Goal: Task Accomplishment & Management: Use online tool/utility

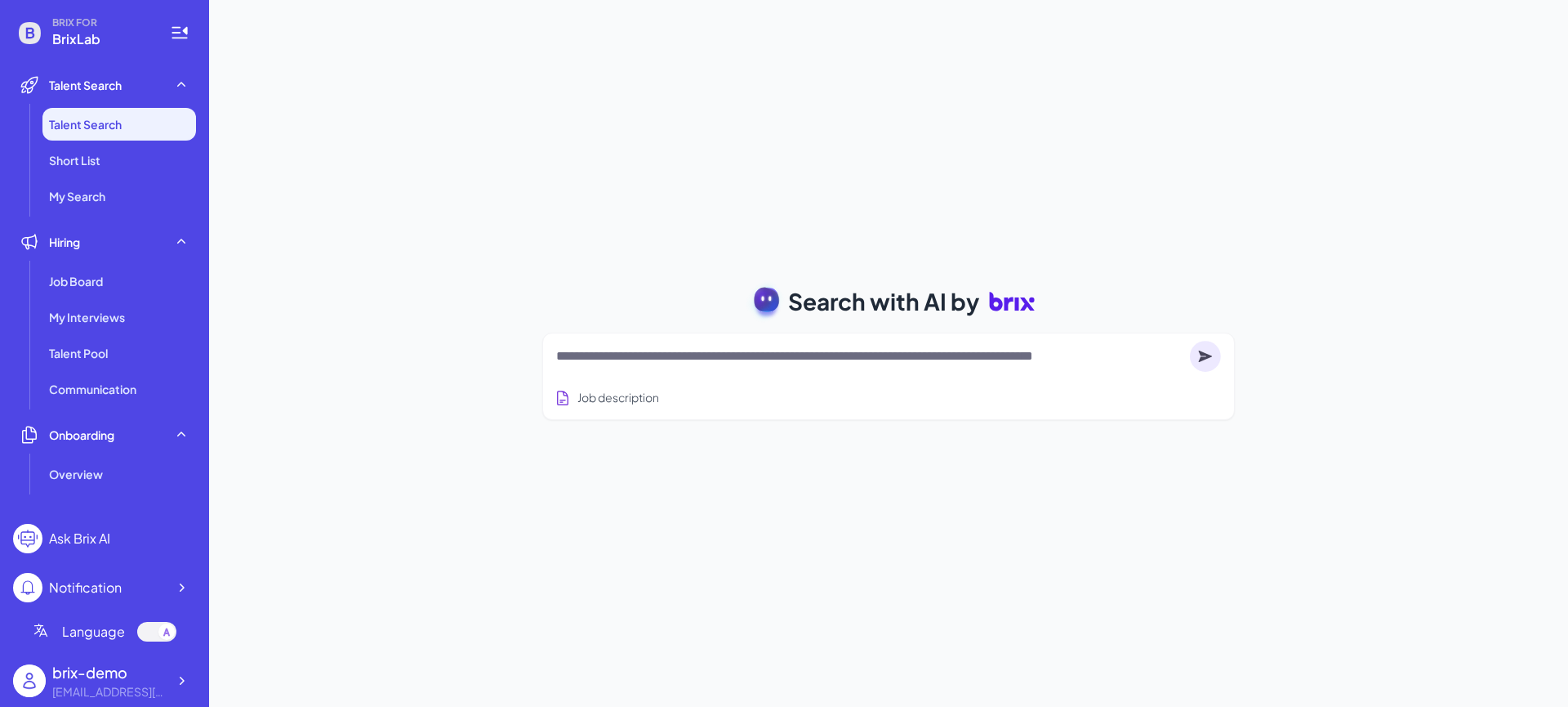
click at [644, 346] on textarea at bounding box center [870, 356] width 628 height 19
type textarea "**********"
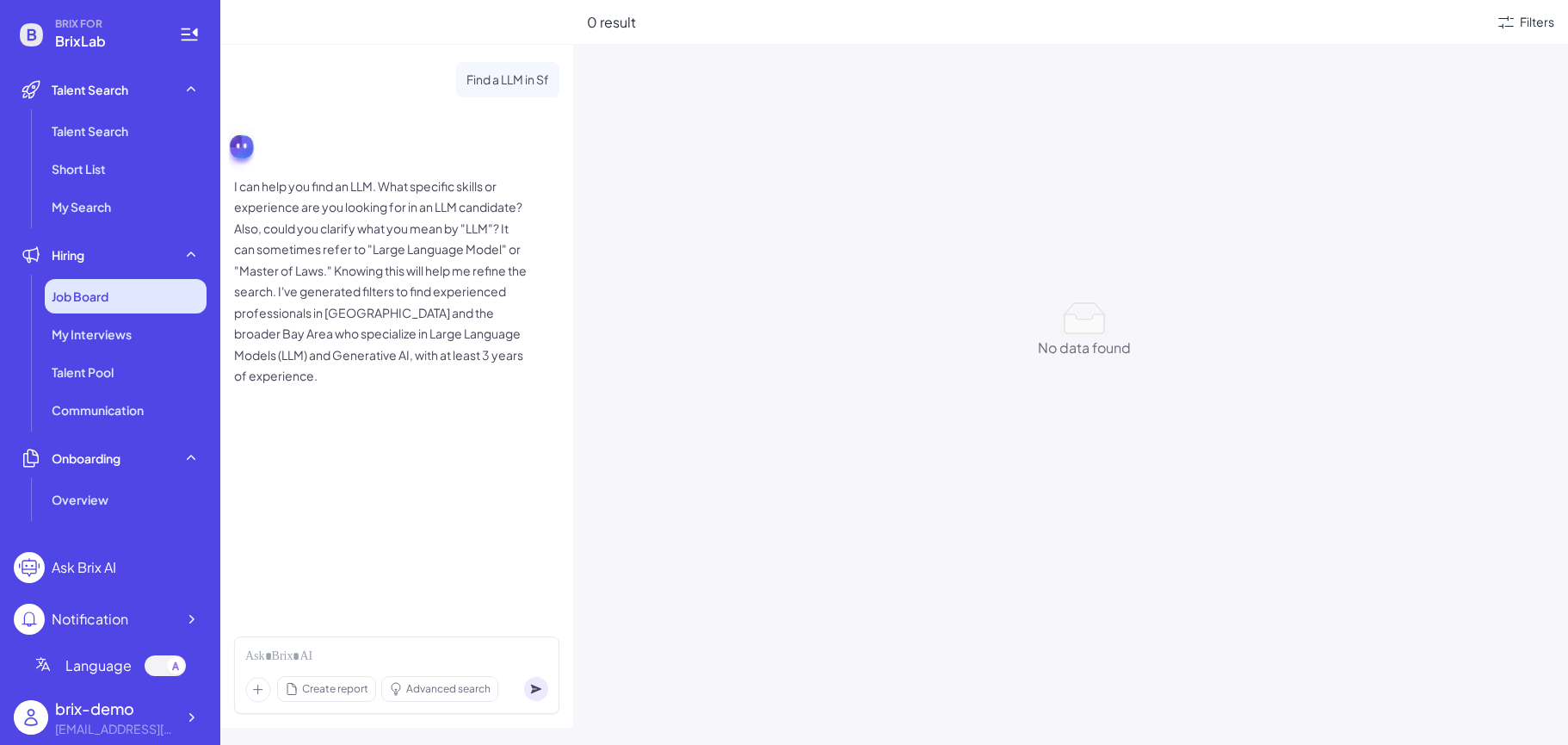
click at [150, 292] on div "Job Board" at bounding box center [125, 296] width 162 height 34
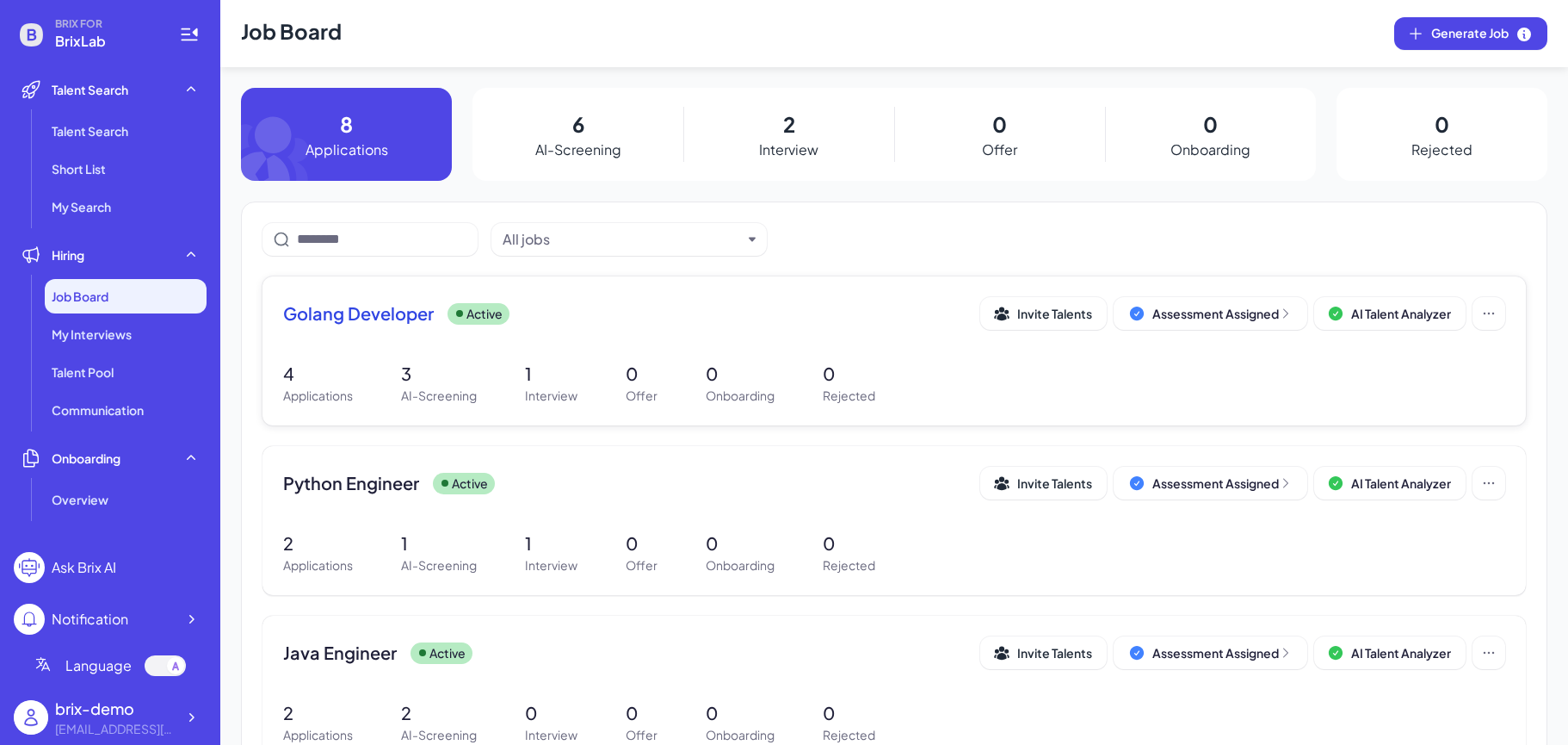
scroll to position [104, 0]
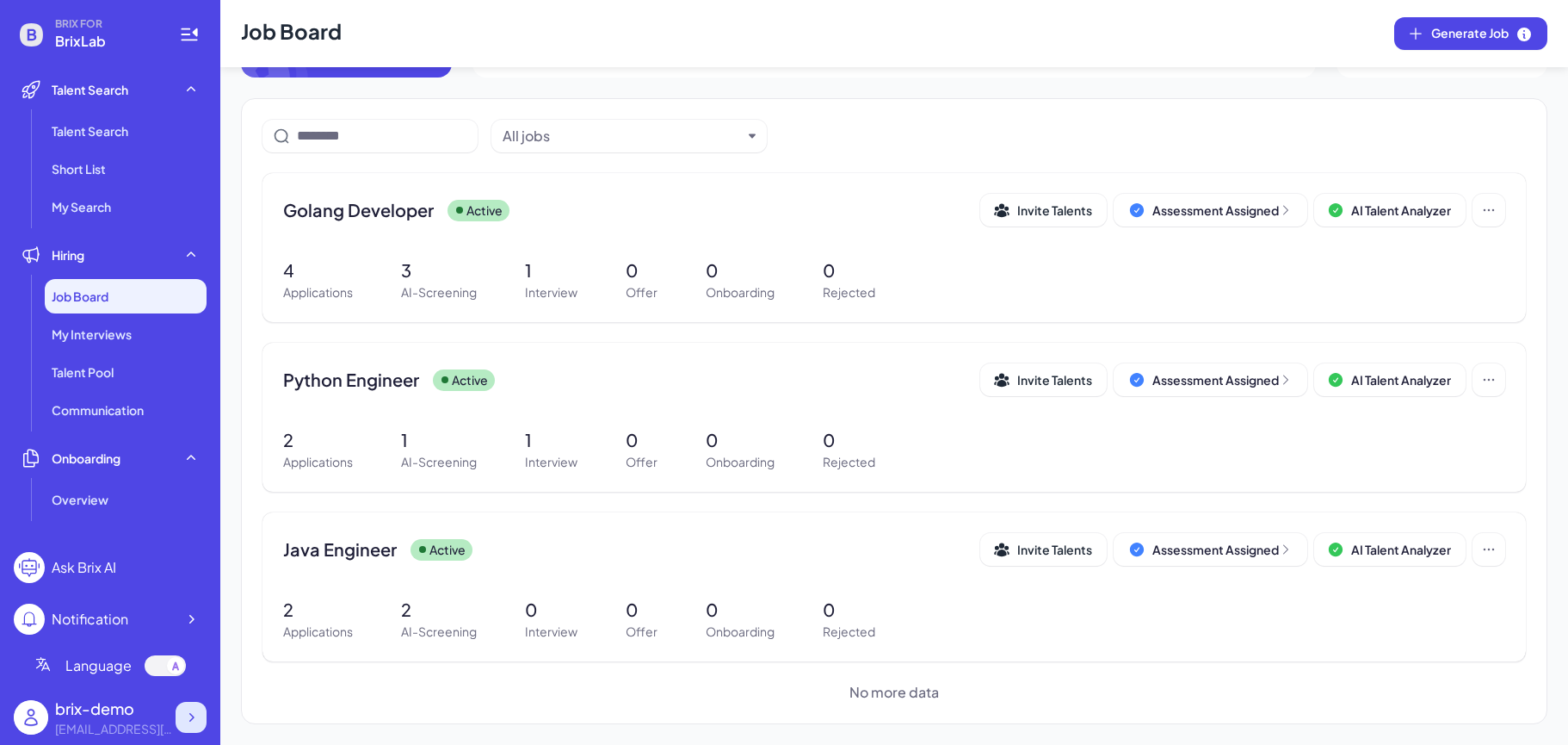
click at [180, 643] on div at bounding box center [191, 716] width 31 height 31
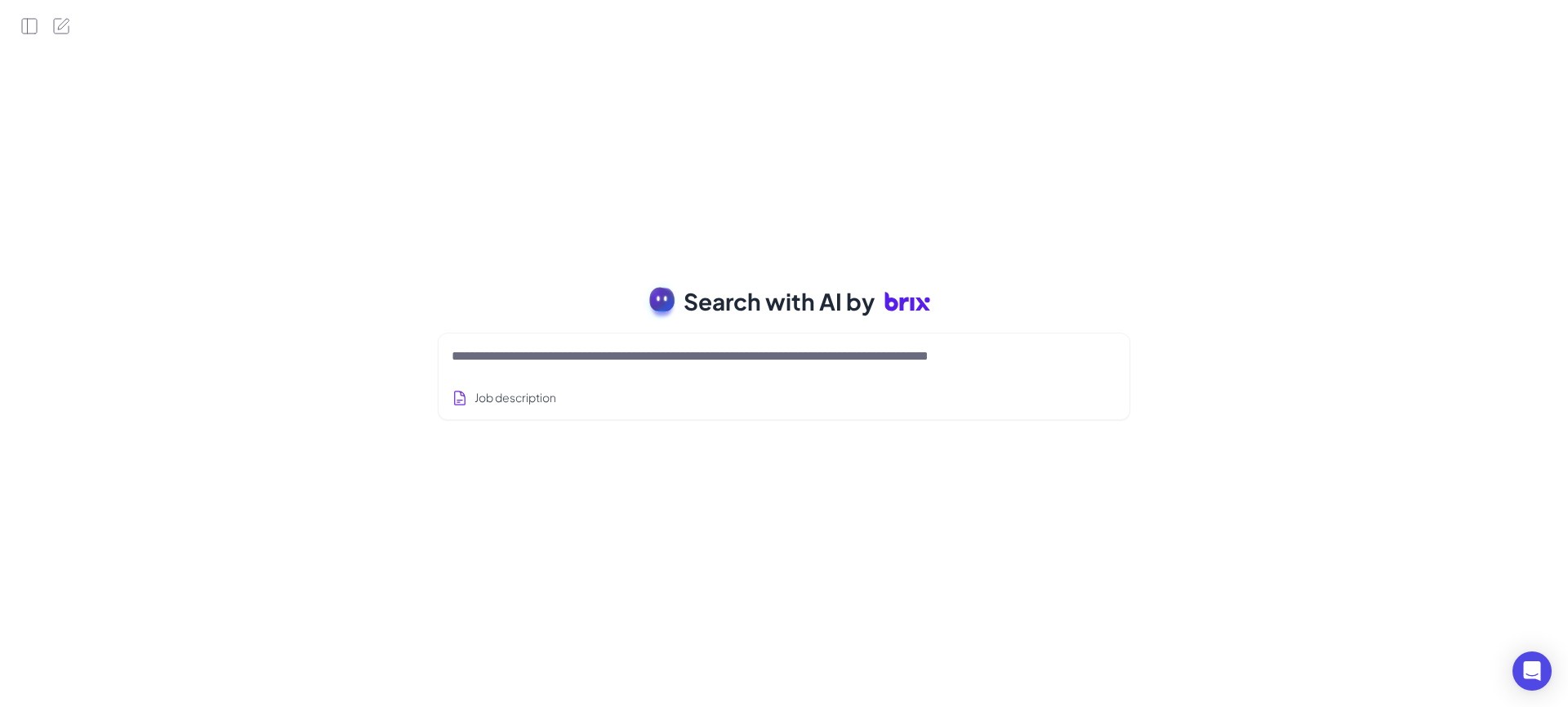
click at [687, 361] on textarea at bounding box center [765, 356] width 626 height 19
type textarea "**********"
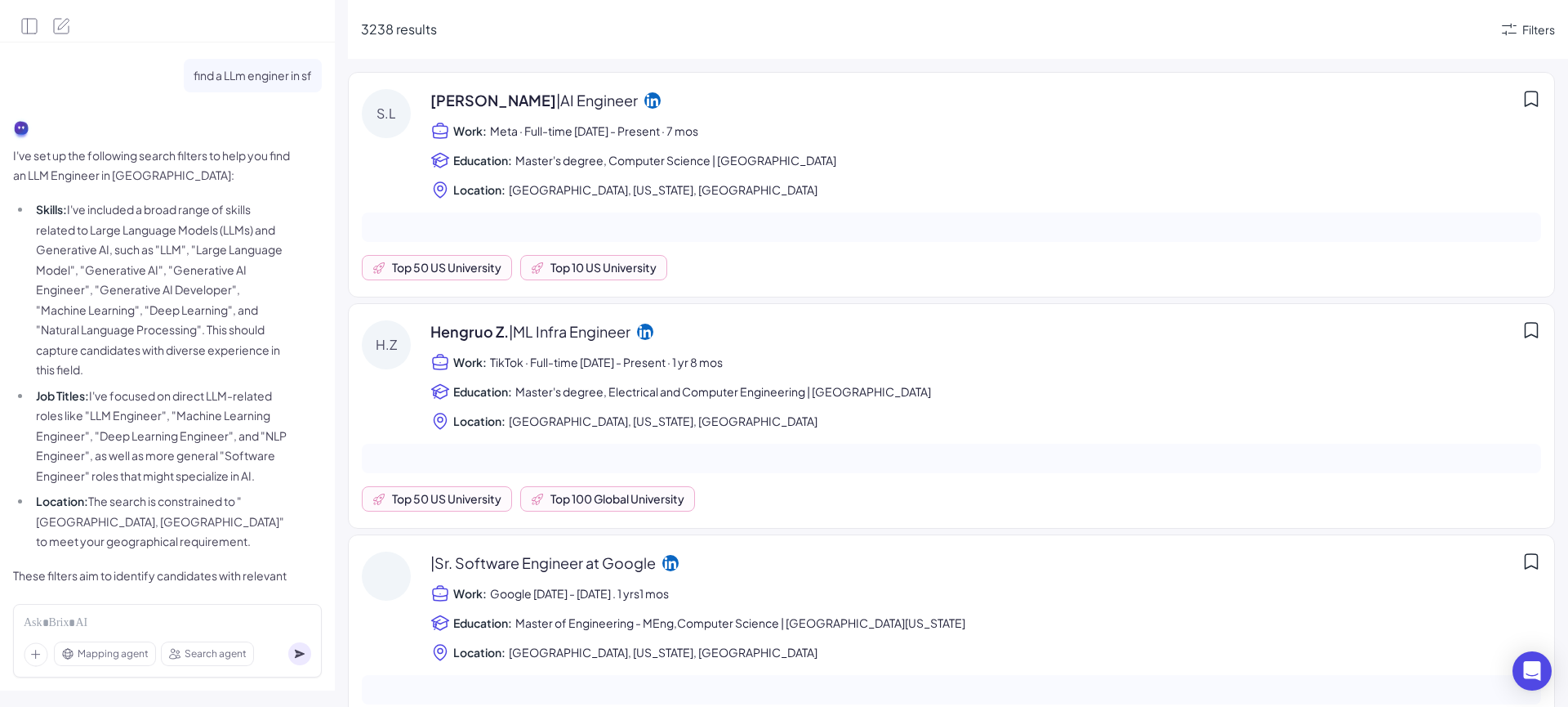
scroll to position [44, 0]
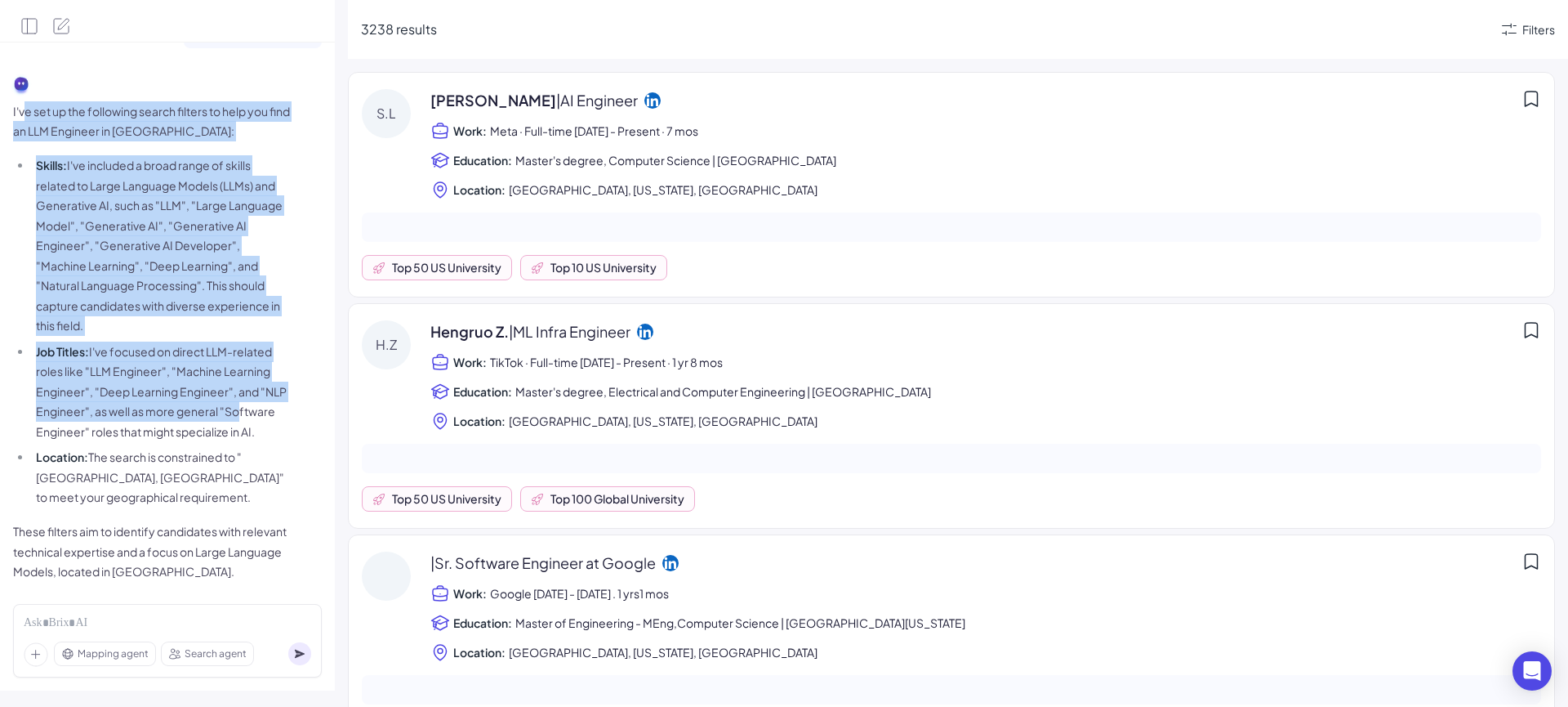
drag, startPoint x: 25, startPoint y: 116, endPoint x: 234, endPoint y: 394, distance: 347.8
click at [234, 394] on span "I've set up the following search filters to help you find an LLM Engineer in Sa…" at bounding box center [152, 341] width 278 height 480
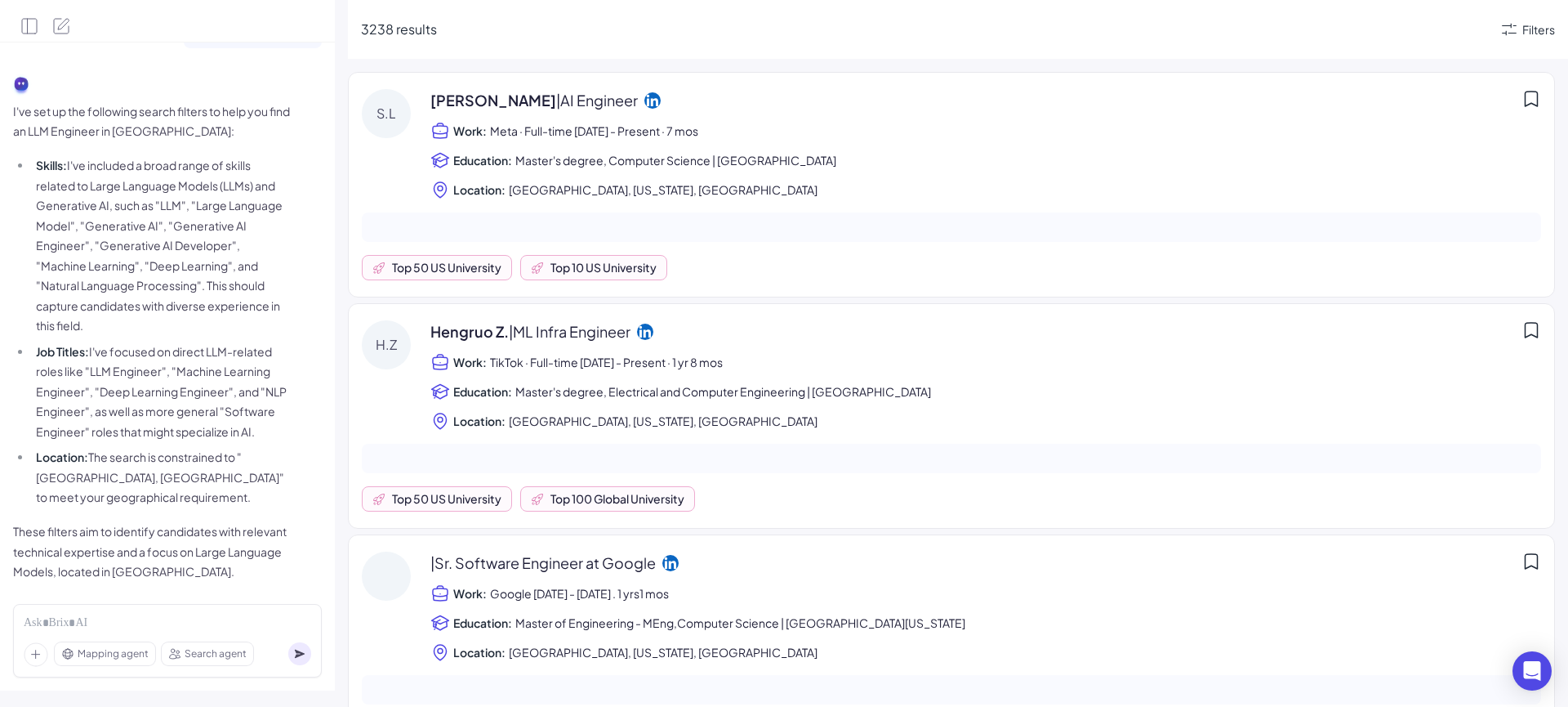
click at [247, 447] on li "Location: The search is constrained to "San Francisco, US" to meet your geograp…" at bounding box center [161, 477] width 259 height 61
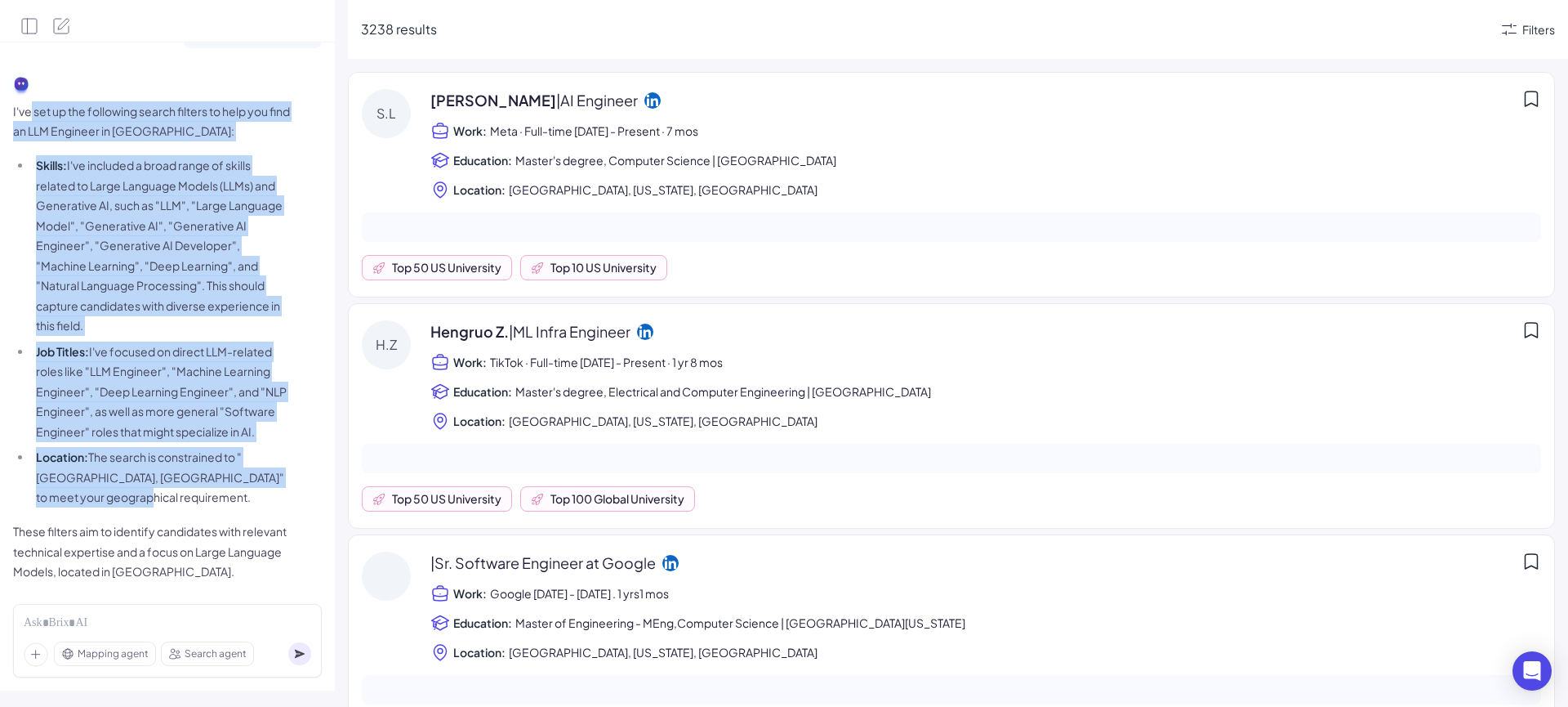
drag, startPoint x: 31, startPoint y: 114, endPoint x: 244, endPoint y: 485, distance: 427.8
click at [244, 485] on span "I've set up the following search filters to help you find an LLM Engineer in Sa…" at bounding box center [152, 341] width 278 height 480
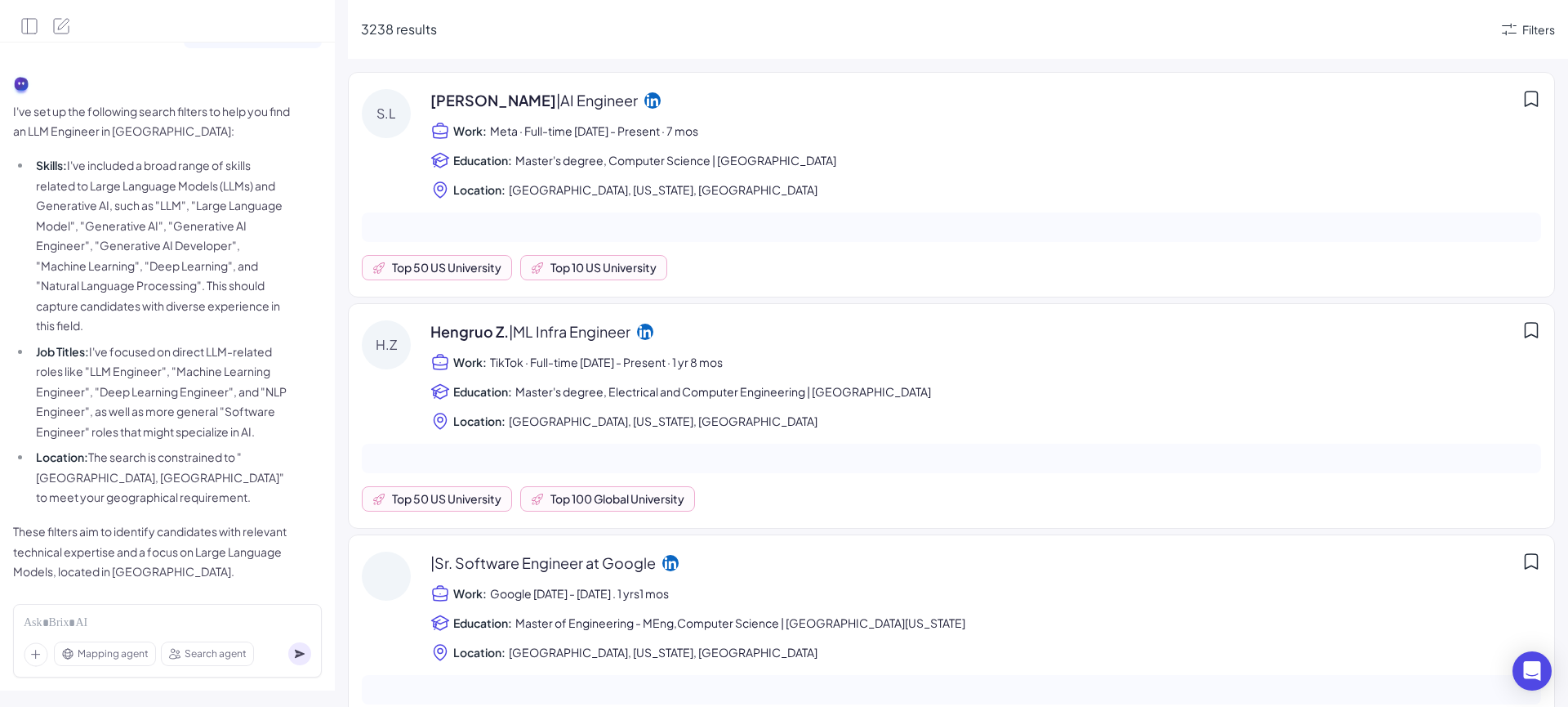
click at [240, 542] on p "These filters aim to identify candidates with relevant technical expertise and …" at bounding box center [152, 551] width 278 height 61
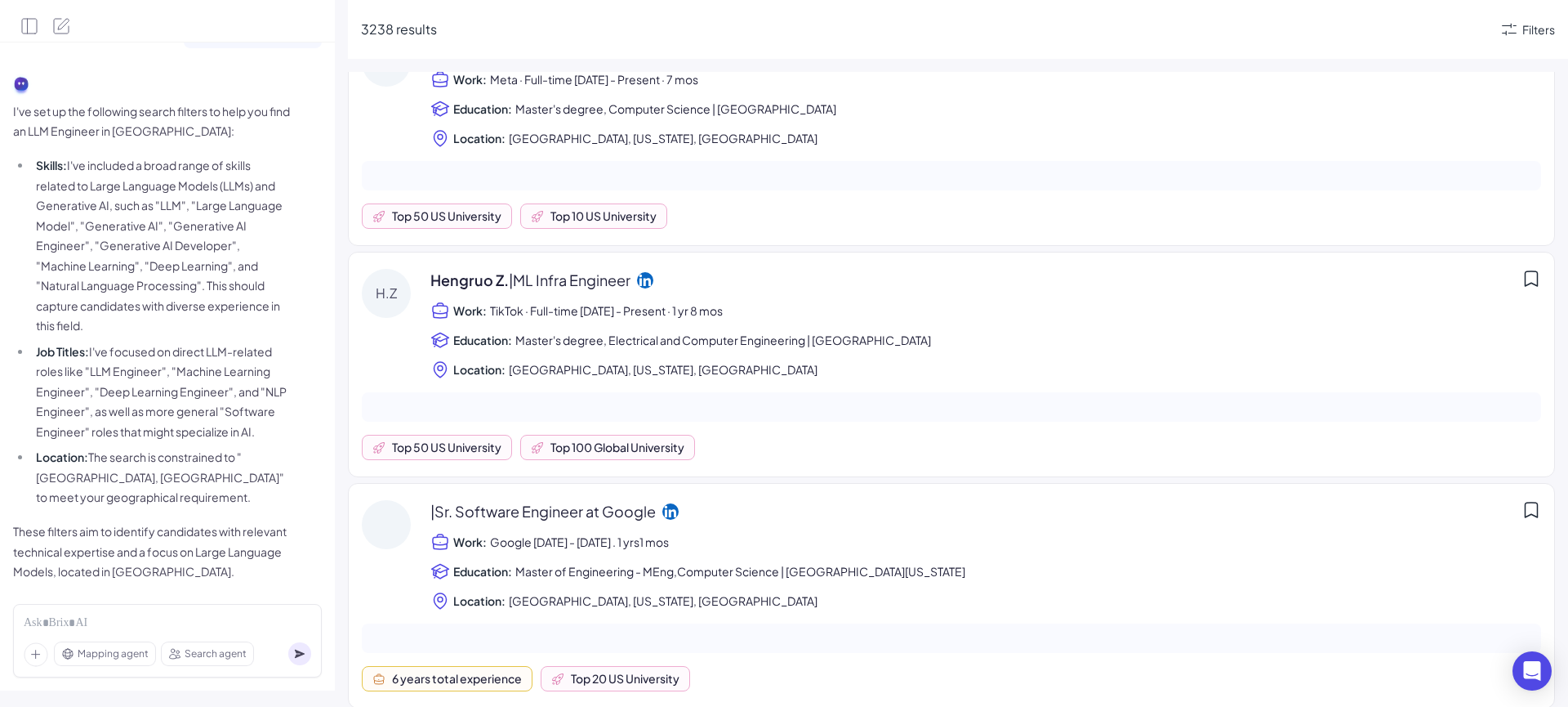
scroll to position [0, 0]
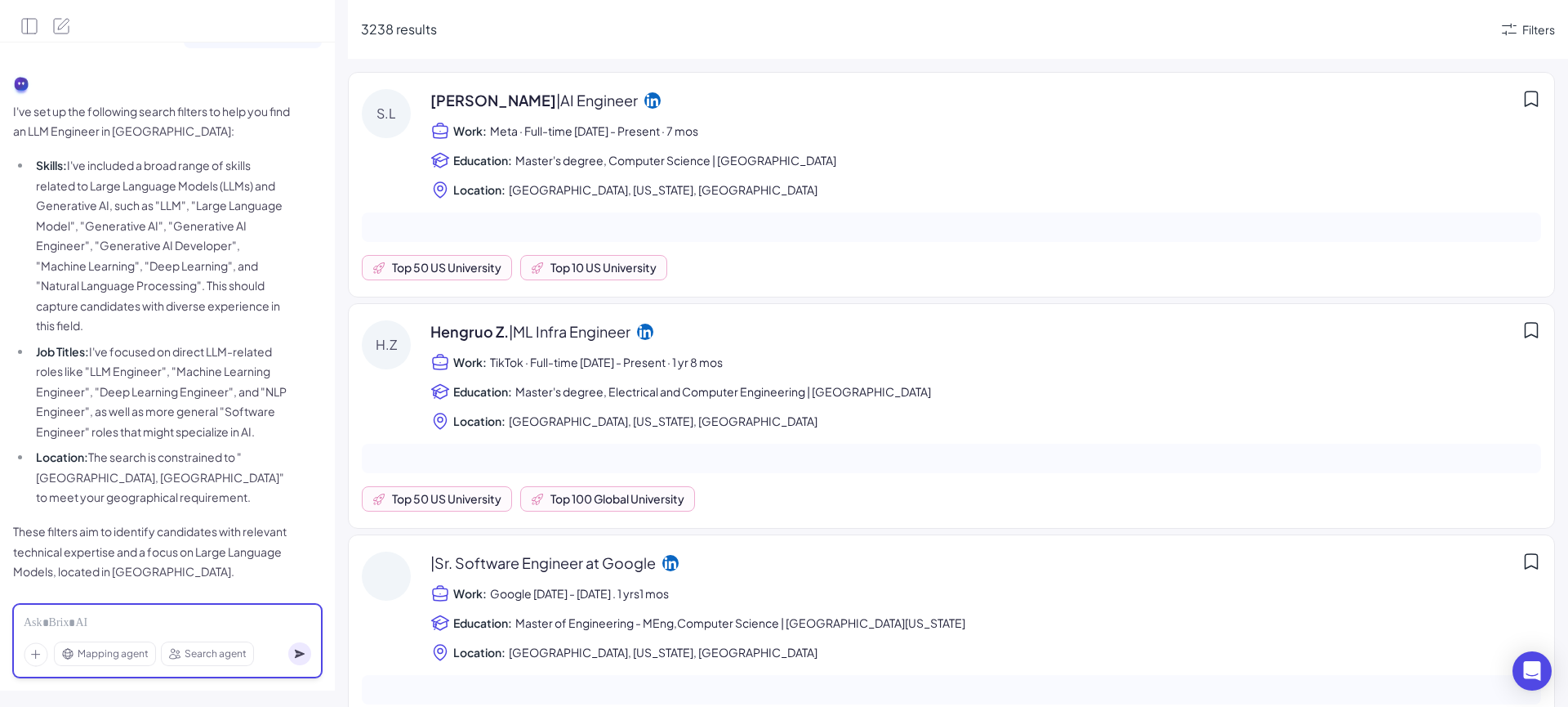
click at [206, 619] on div at bounding box center [167, 623] width 287 height 18
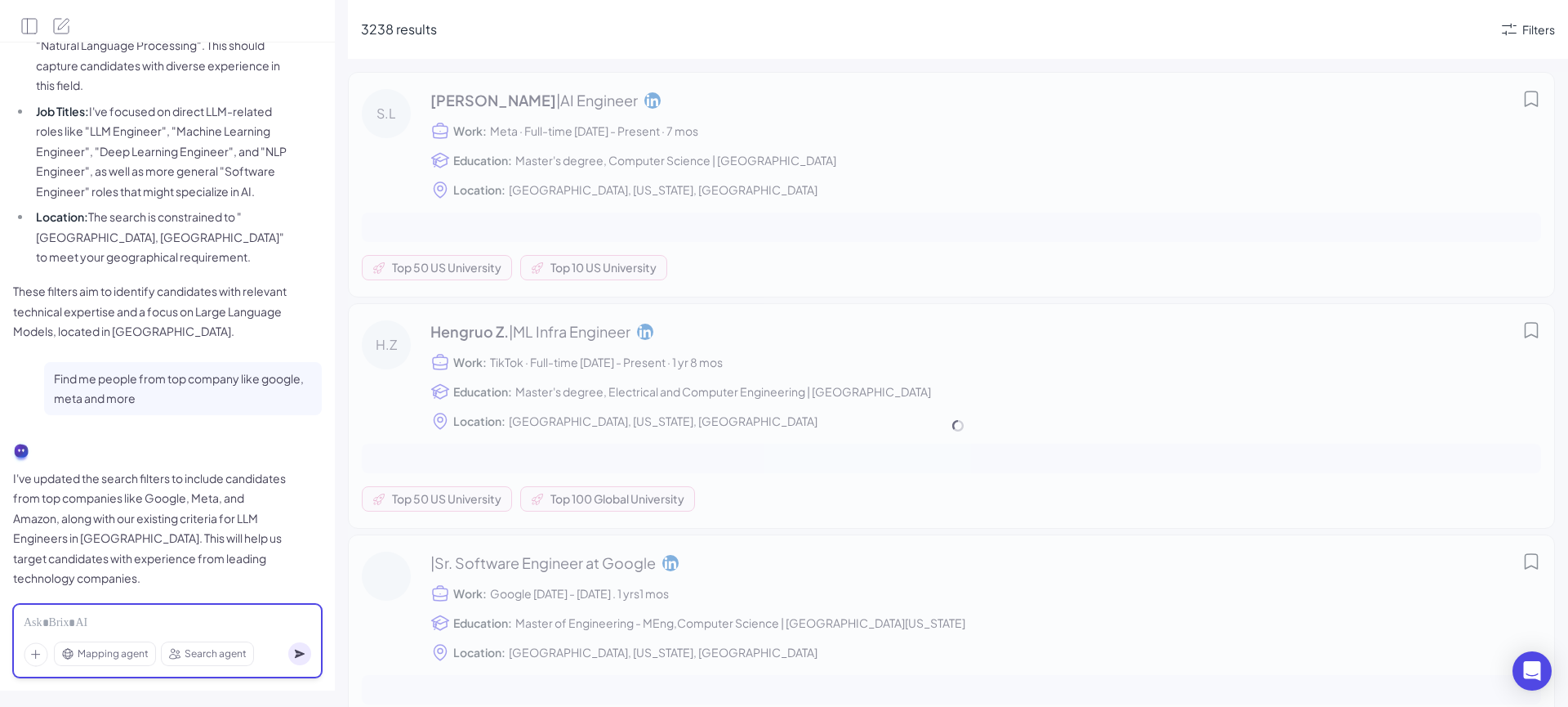
scroll to position [291, 0]
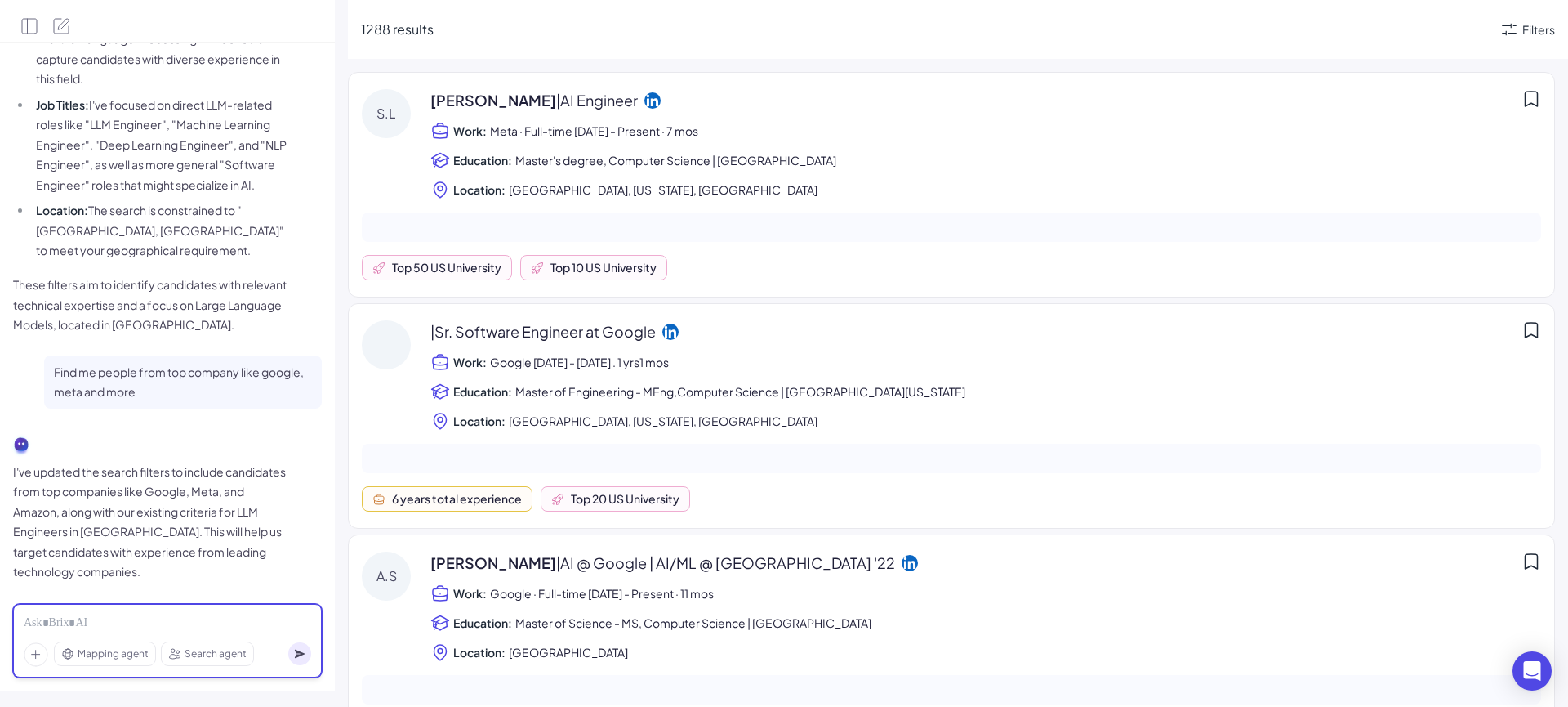
click at [157, 620] on div at bounding box center [167, 623] width 287 height 18
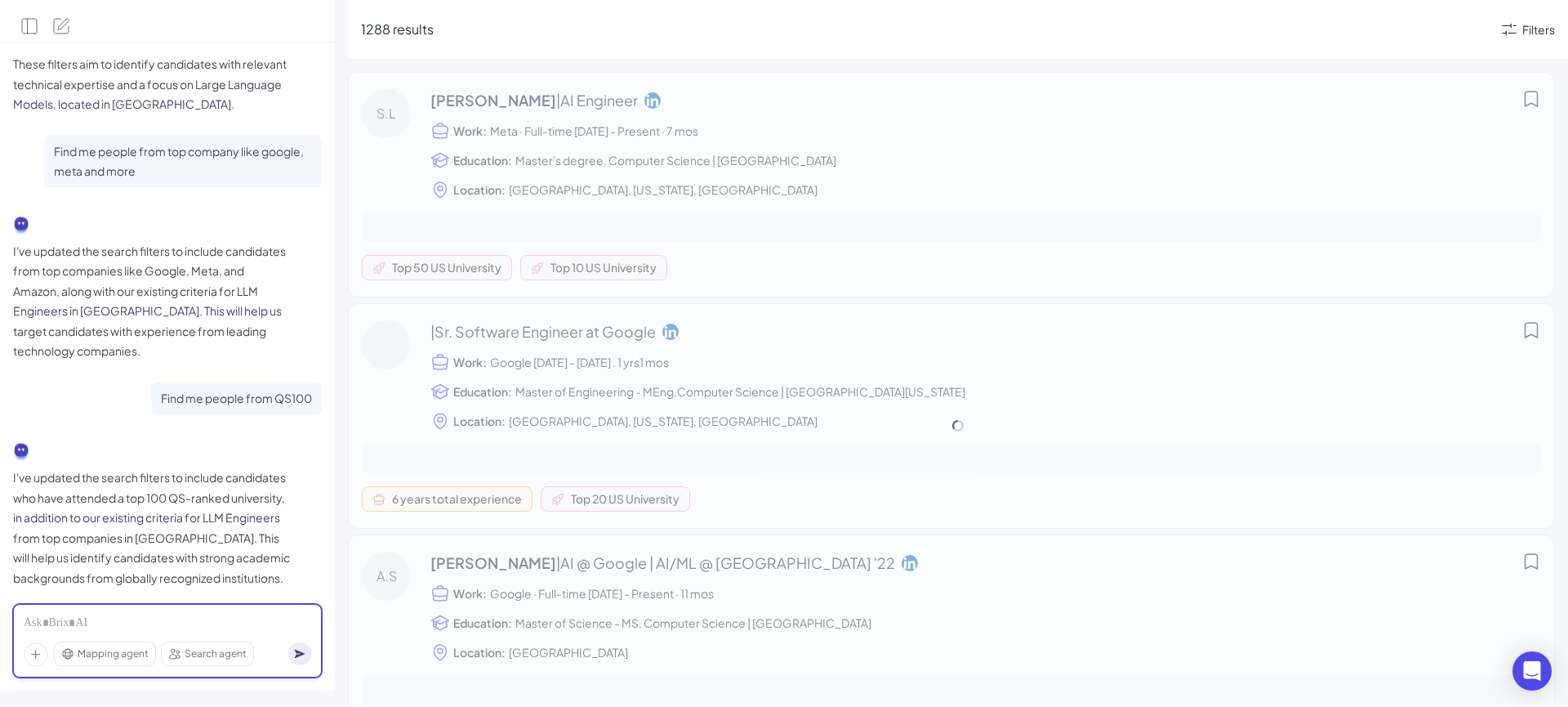
scroll to position [518, 0]
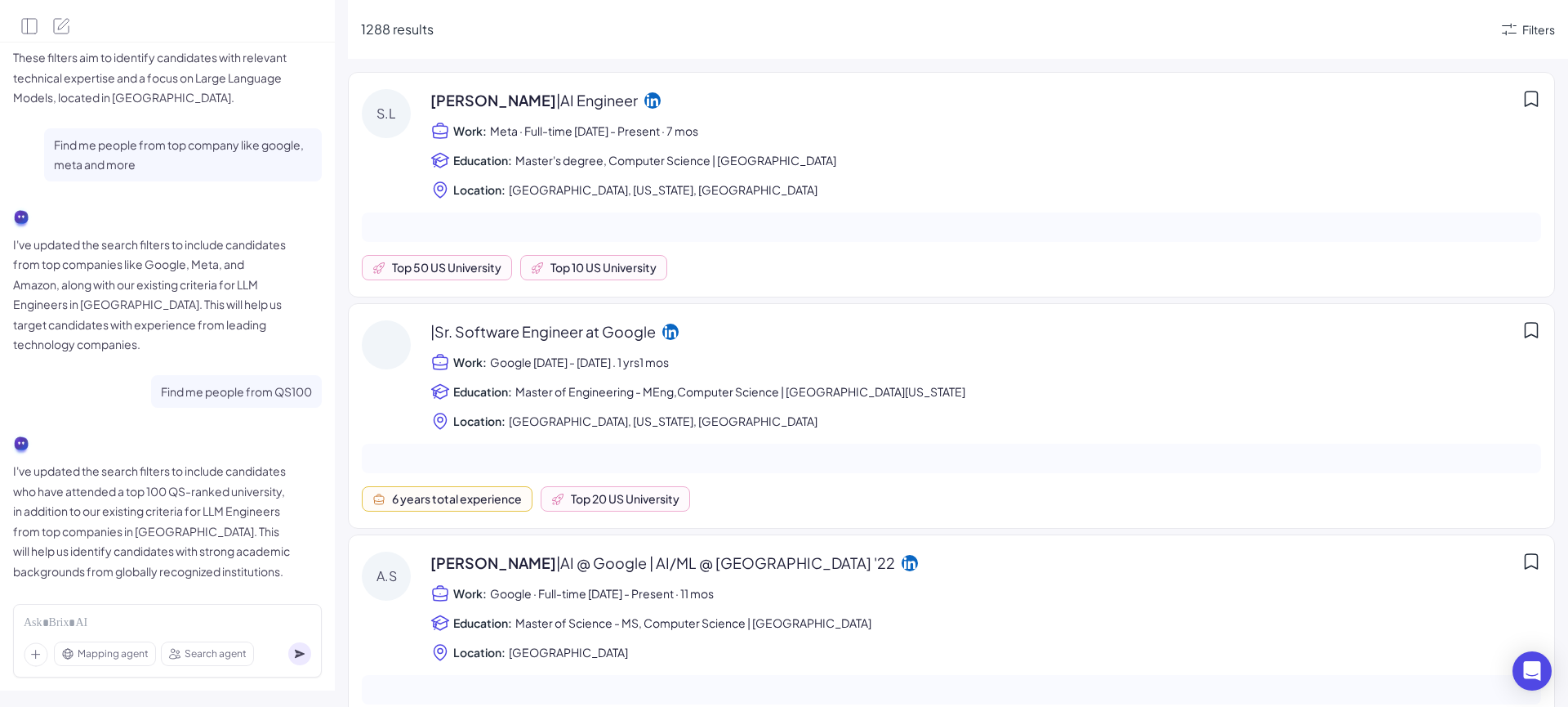
click at [546, 140] on span "Meta · Full-time Apr 2024 - Present · 7 mos" at bounding box center [594, 131] width 208 height 19
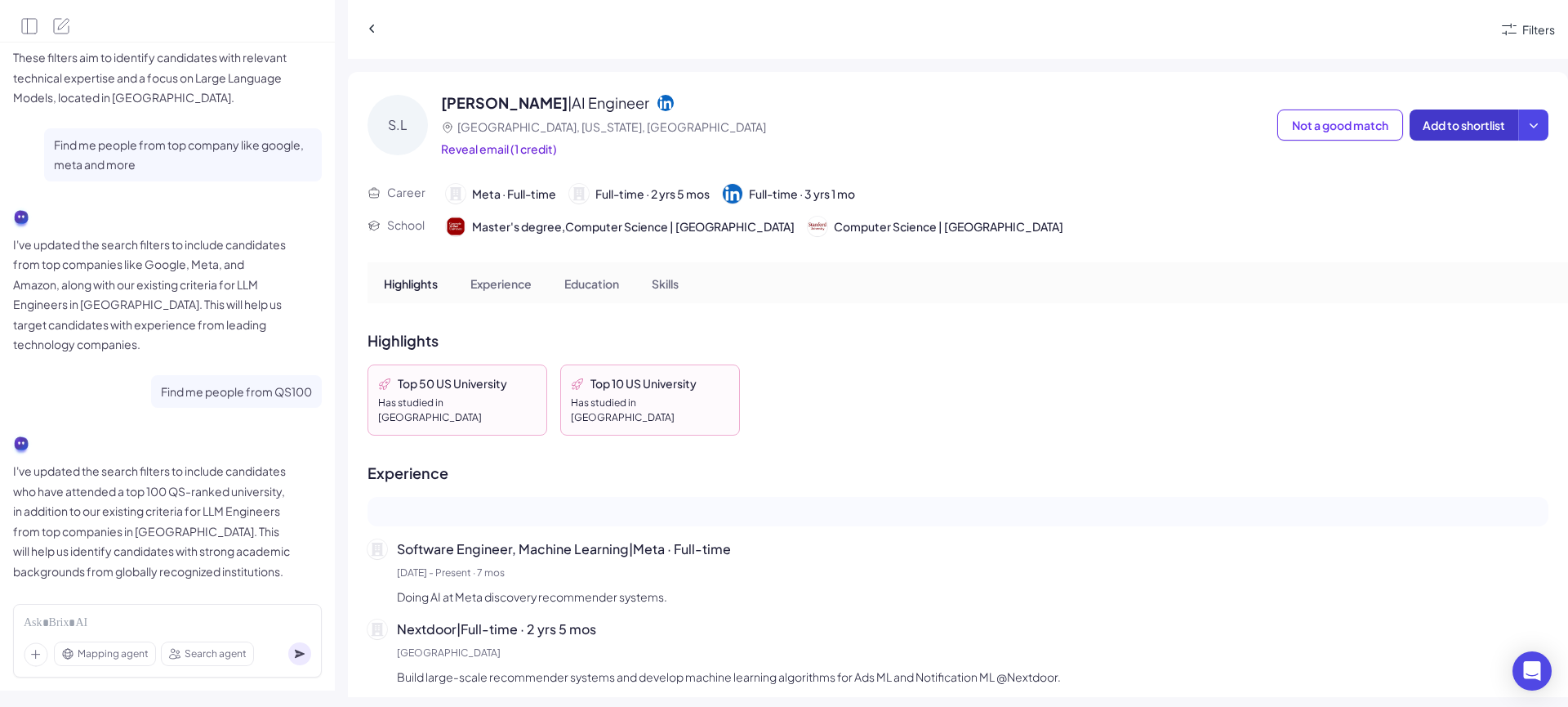
click at [1479, 128] on span "Add to shortlist" at bounding box center [1464, 125] width 83 height 15
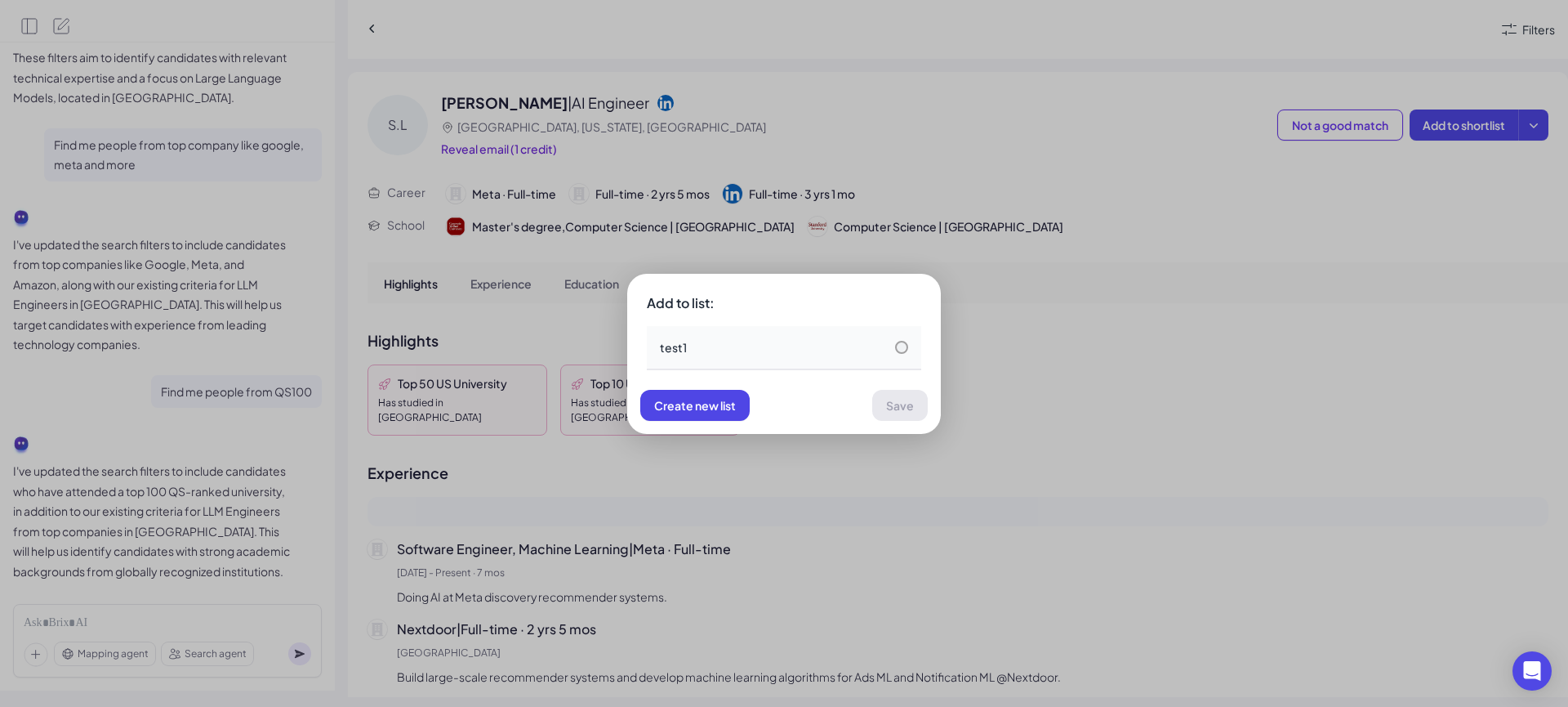
click at [796, 354] on div "test1" at bounding box center [784, 347] width 249 height 17
click at [873, 409] on button "Save" at bounding box center [899, 405] width 55 height 31
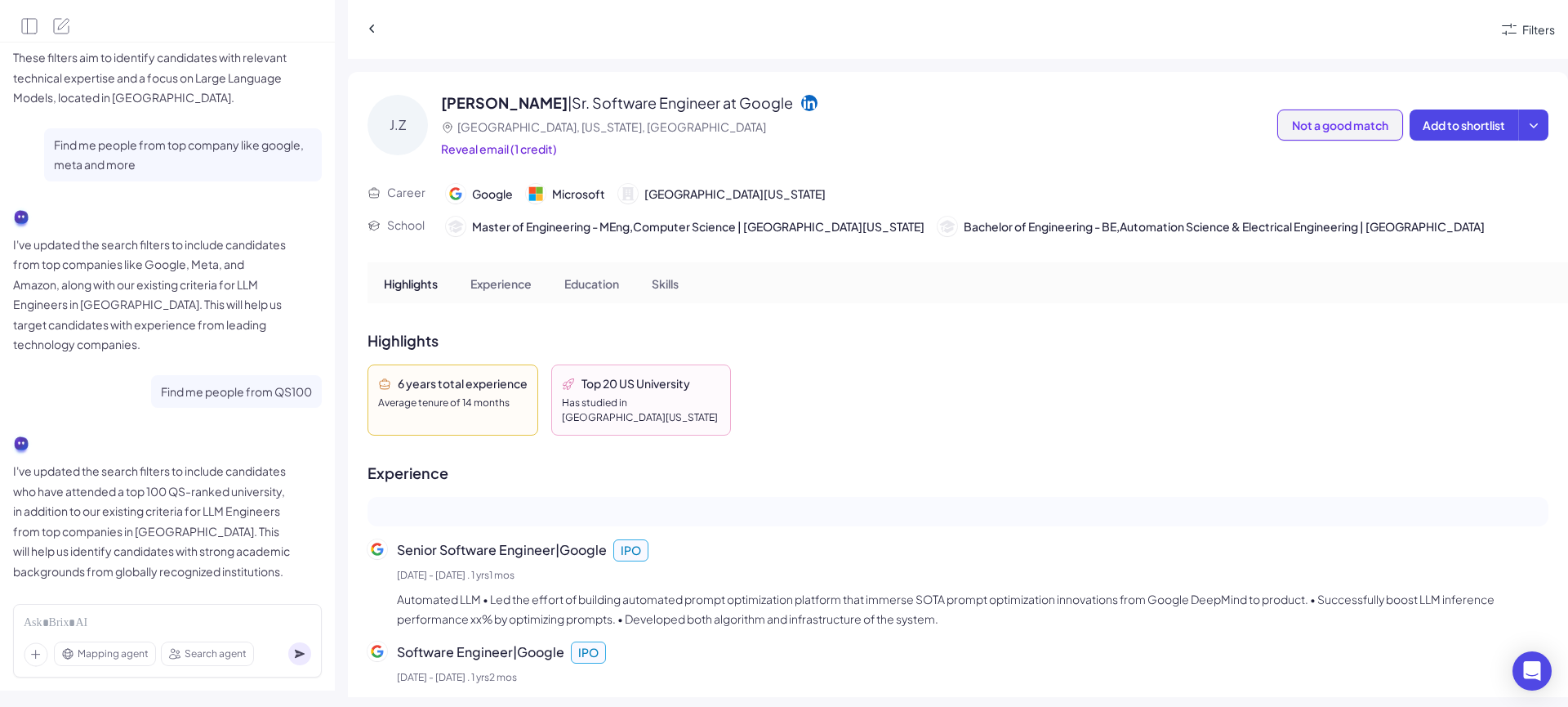
click at [1362, 126] on span "Not a good match" at bounding box center [1340, 125] width 97 height 15
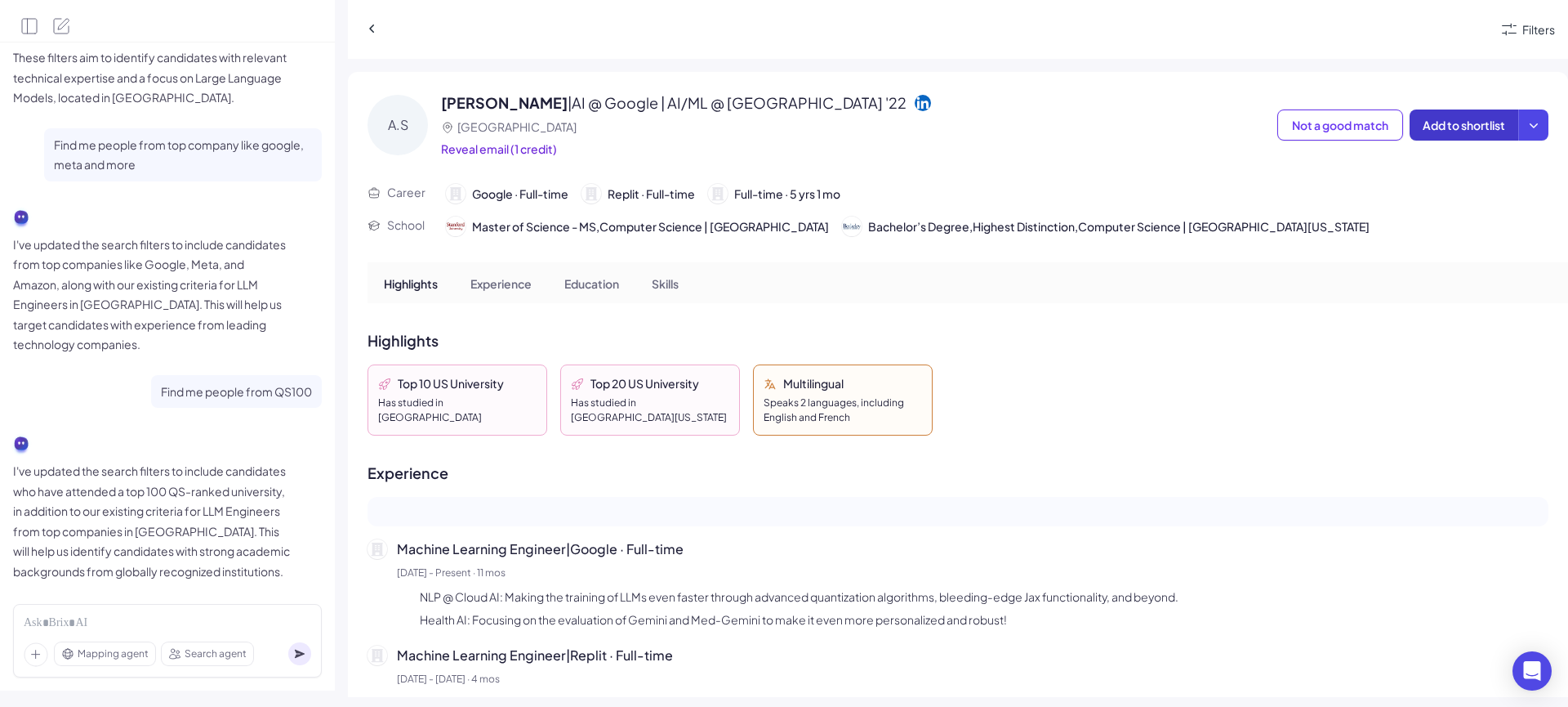
click at [1482, 128] on span "Add to shortlist" at bounding box center [1464, 125] width 83 height 15
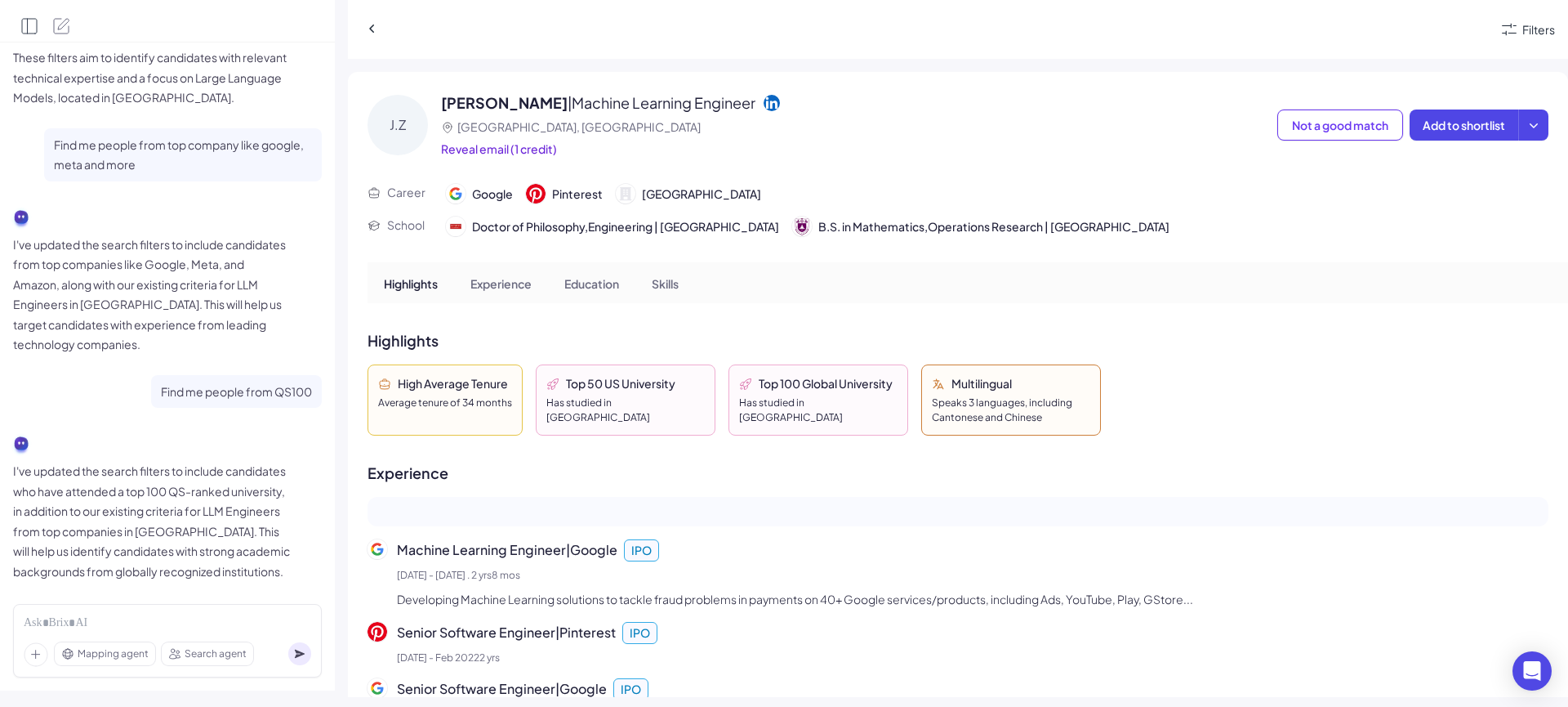
click at [33, 33] on icon "Open Side Panel" at bounding box center [29, 26] width 15 height 15
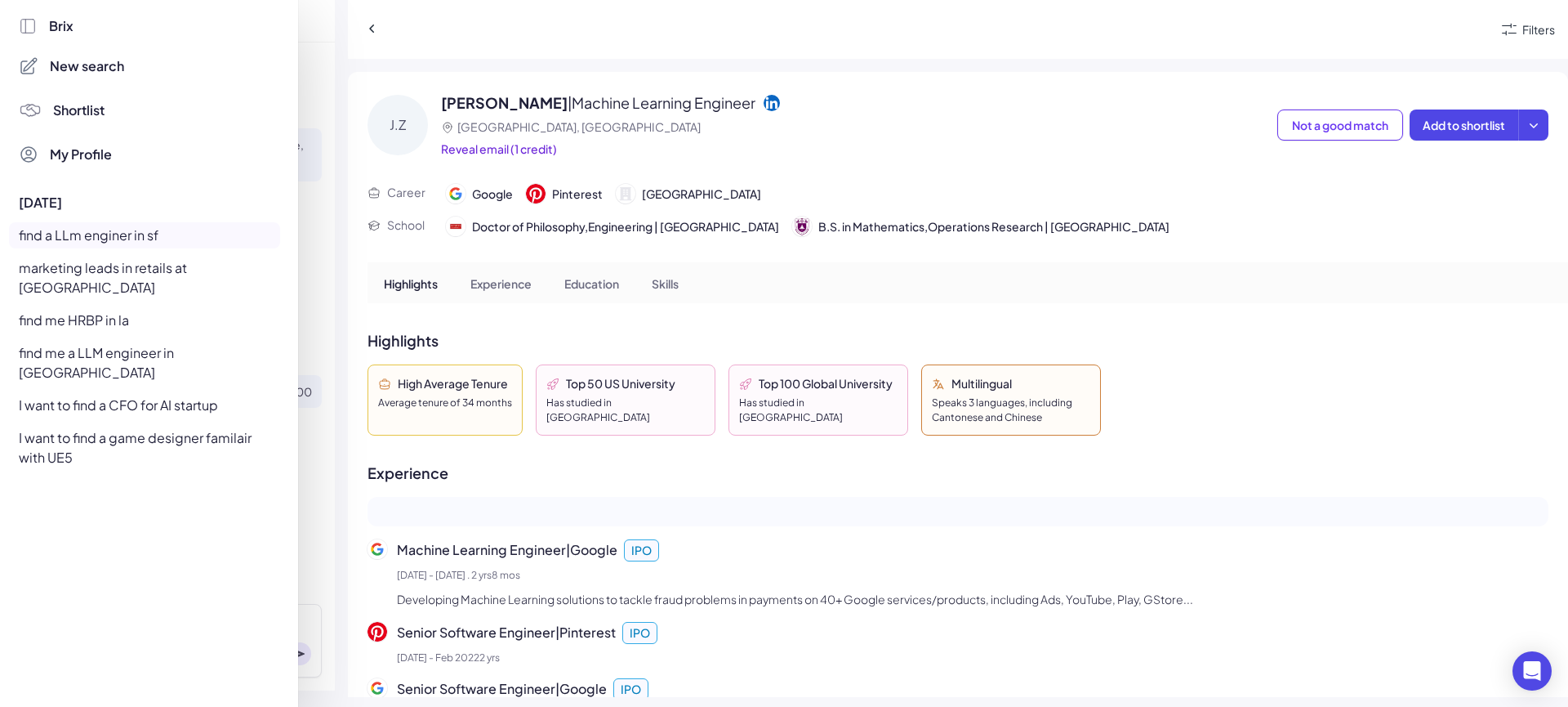
click at [514, 142] on div at bounding box center [784, 354] width 1568 height 707
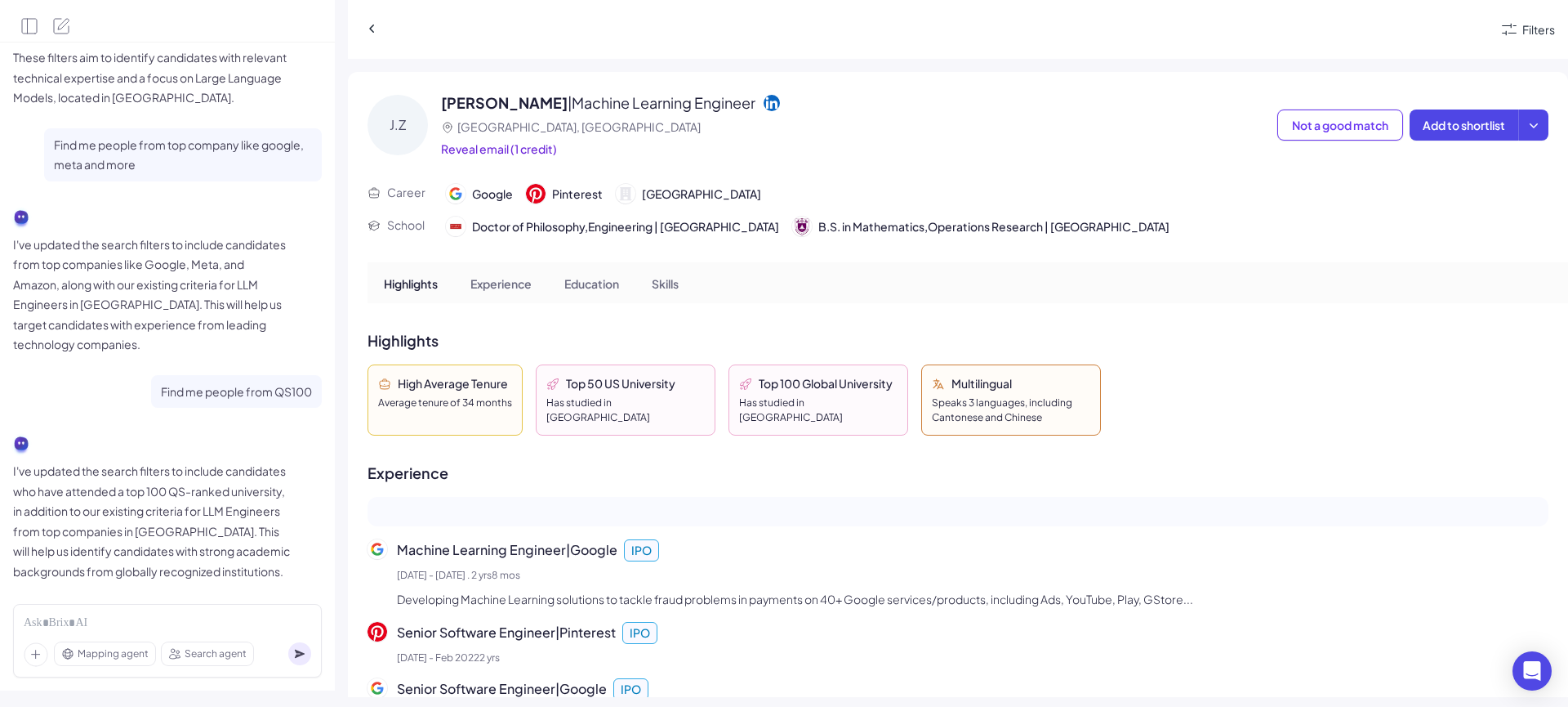
click at [121, 646] on span "Mapping agent" at bounding box center [113, 653] width 71 height 15
click at [200, 656] on span "Search agent" at bounding box center [215, 653] width 62 height 15
click at [113, 659] on span "Mapping agent" at bounding box center [113, 653] width 71 height 15
click at [122, 615] on div at bounding box center [167, 623] width 287 height 18
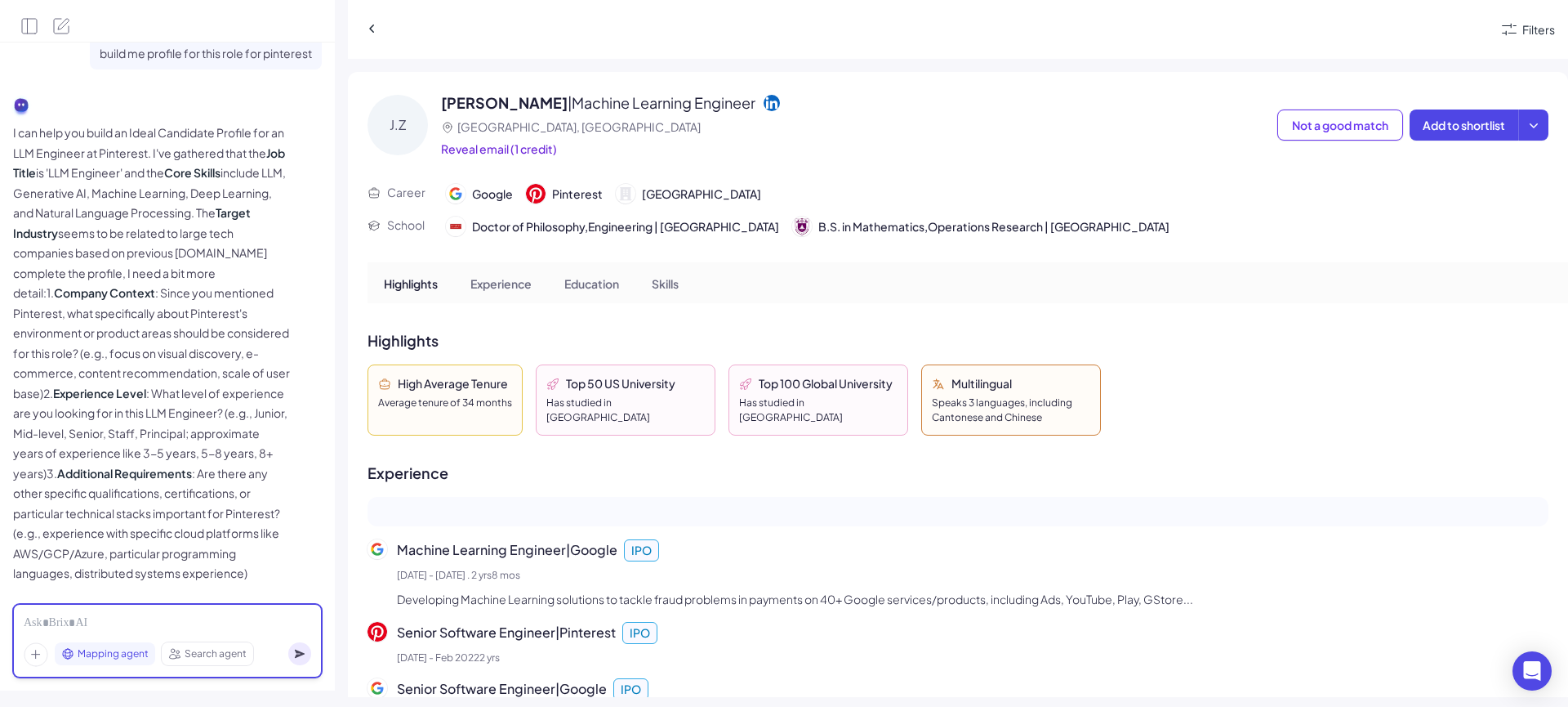
scroll to position [1104, 0]
click at [133, 611] on div "Mapping agent Search agent" at bounding box center [167, 641] width 309 height 74
click at [126, 633] on div "Mapping agent Search agent" at bounding box center [167, 641] width 309 height 74
click at [132, 629] on div at bounding box center [167, 623] width 287 height 18
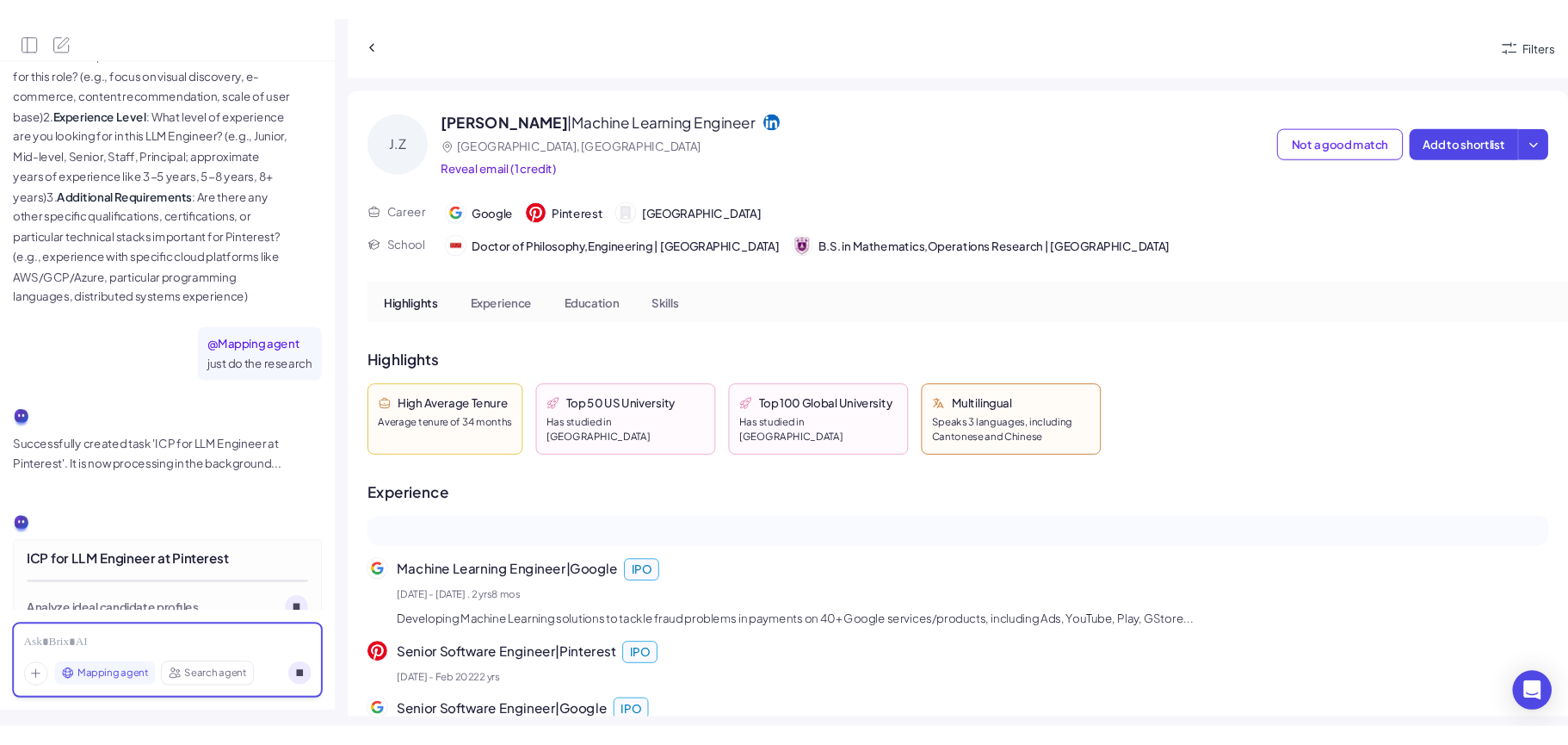
scroll to position [1504, 0]
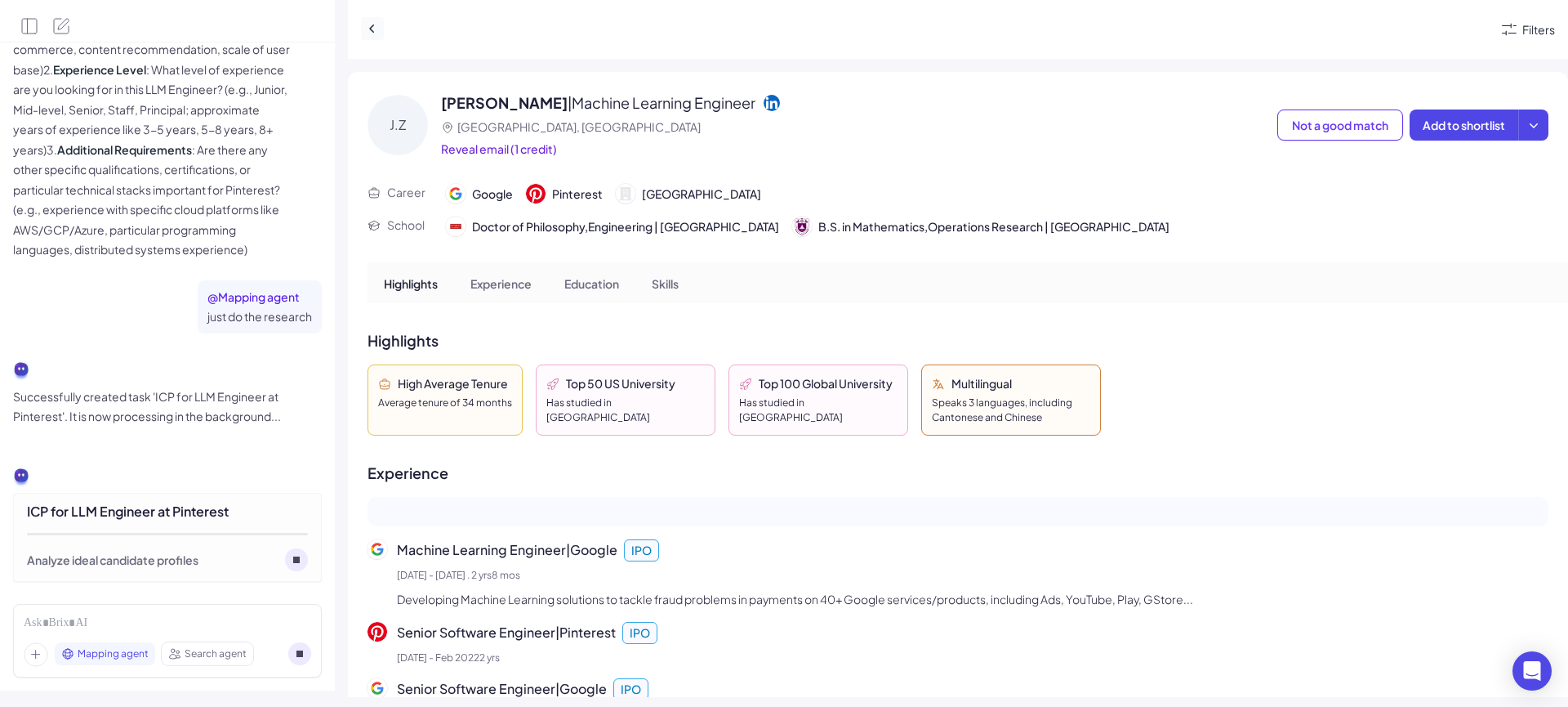
click at [375, 30] on icon at bounding box center [372, 28] width 17 height 17
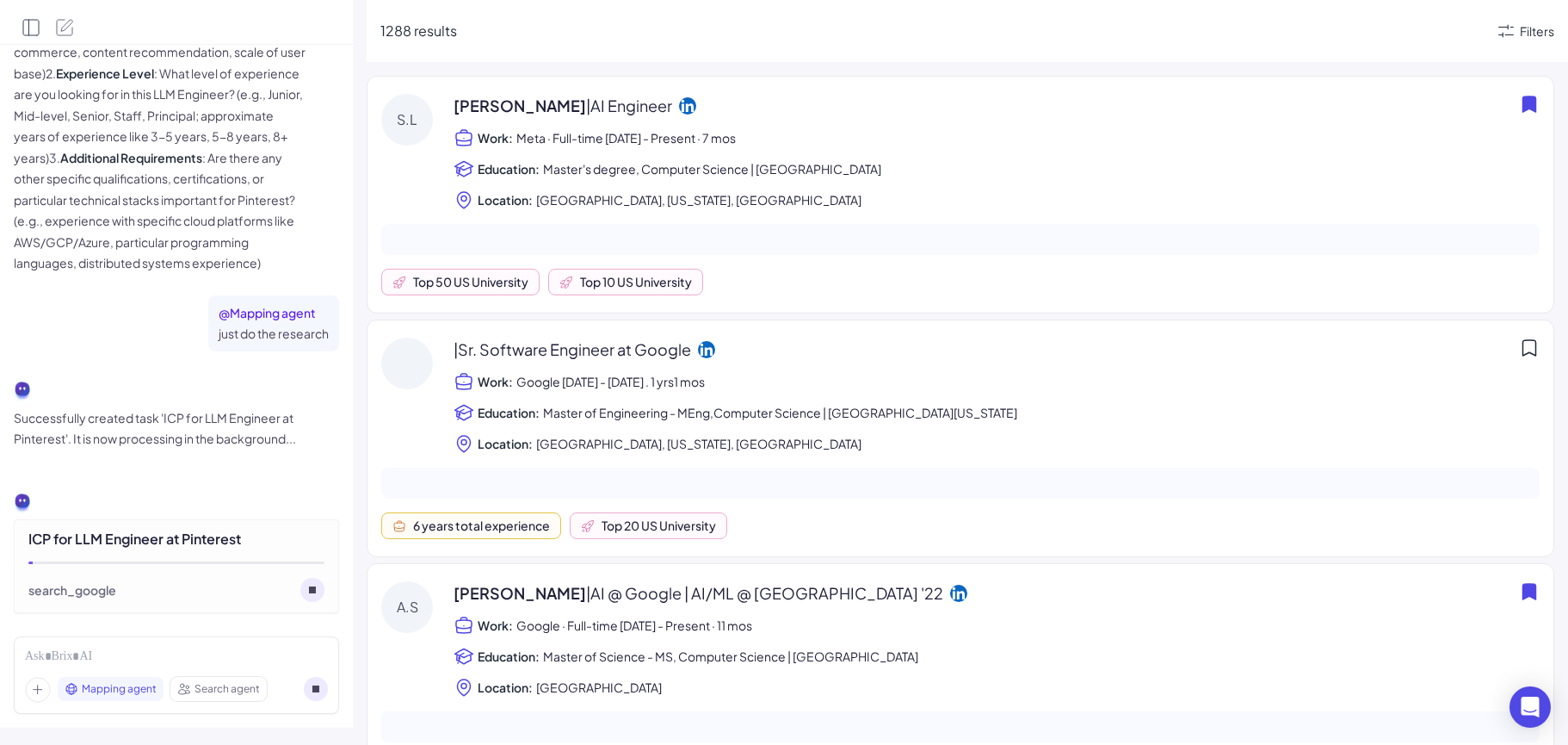
click at [31, 31] on icon "Open Side Panel" at bounding box center [31, 28] width 20 height 20
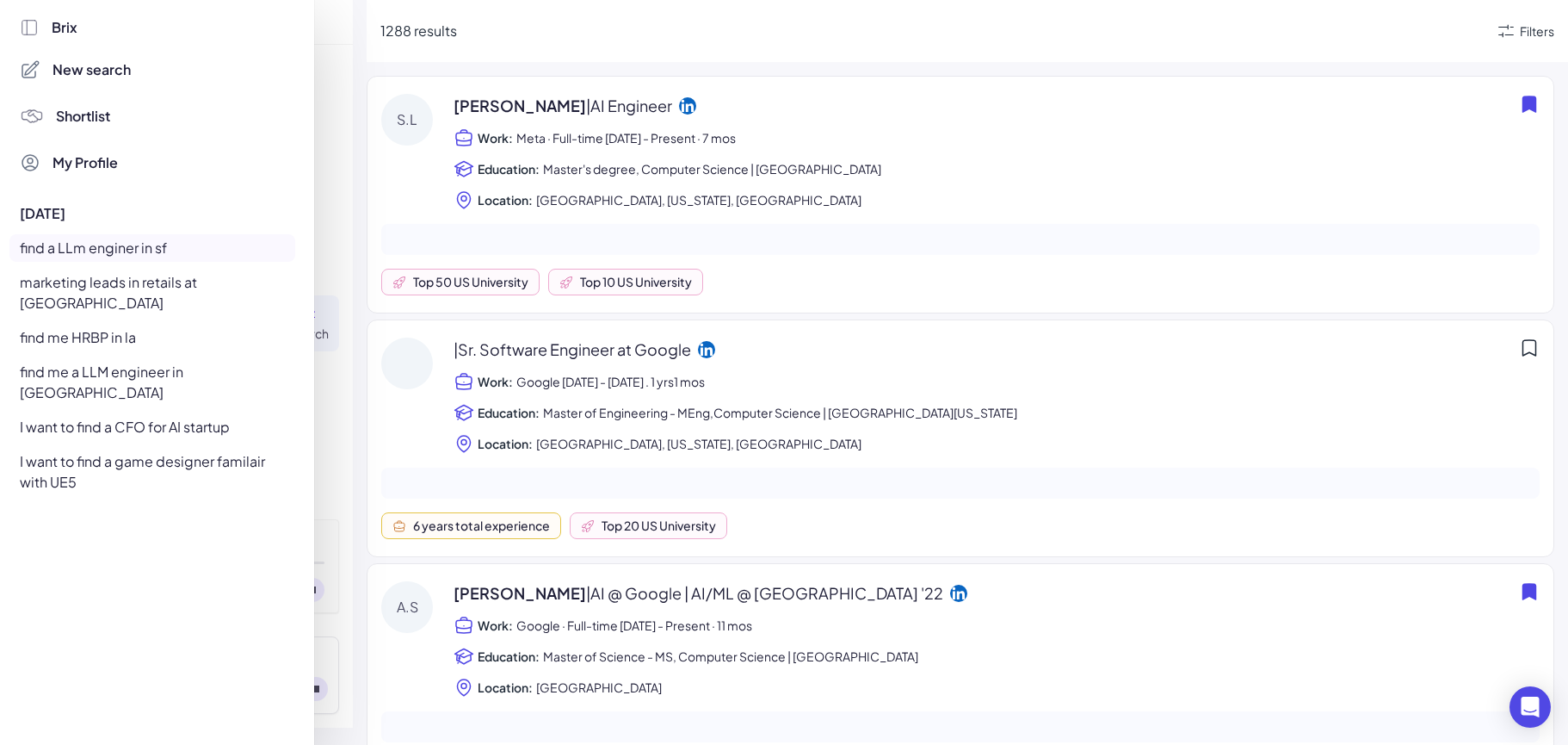
click at [89, 448] on div "I want to find a game designer familair with UE5" at bounding box center [152, 472] width 286 height 48
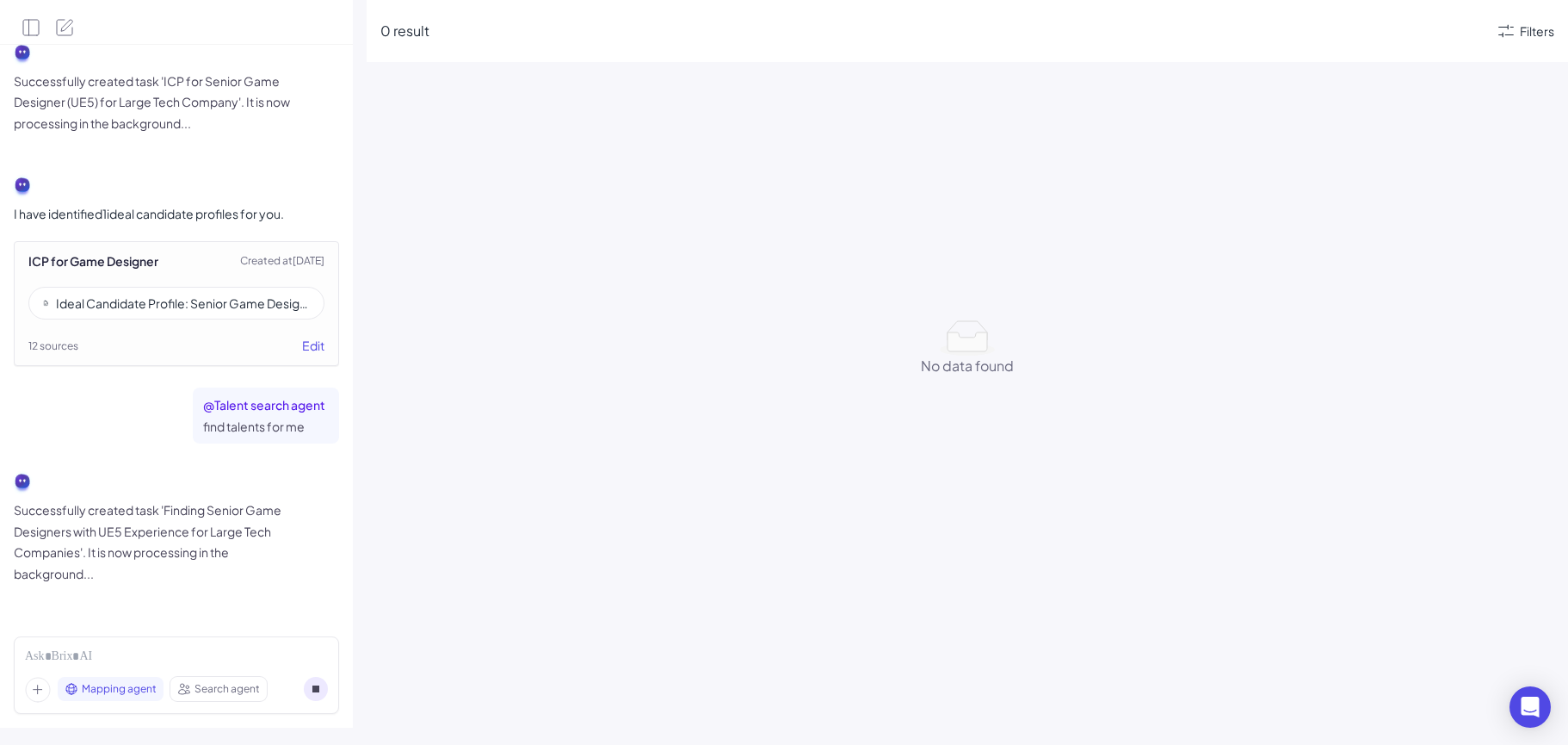
scroll to position [1883, 0]
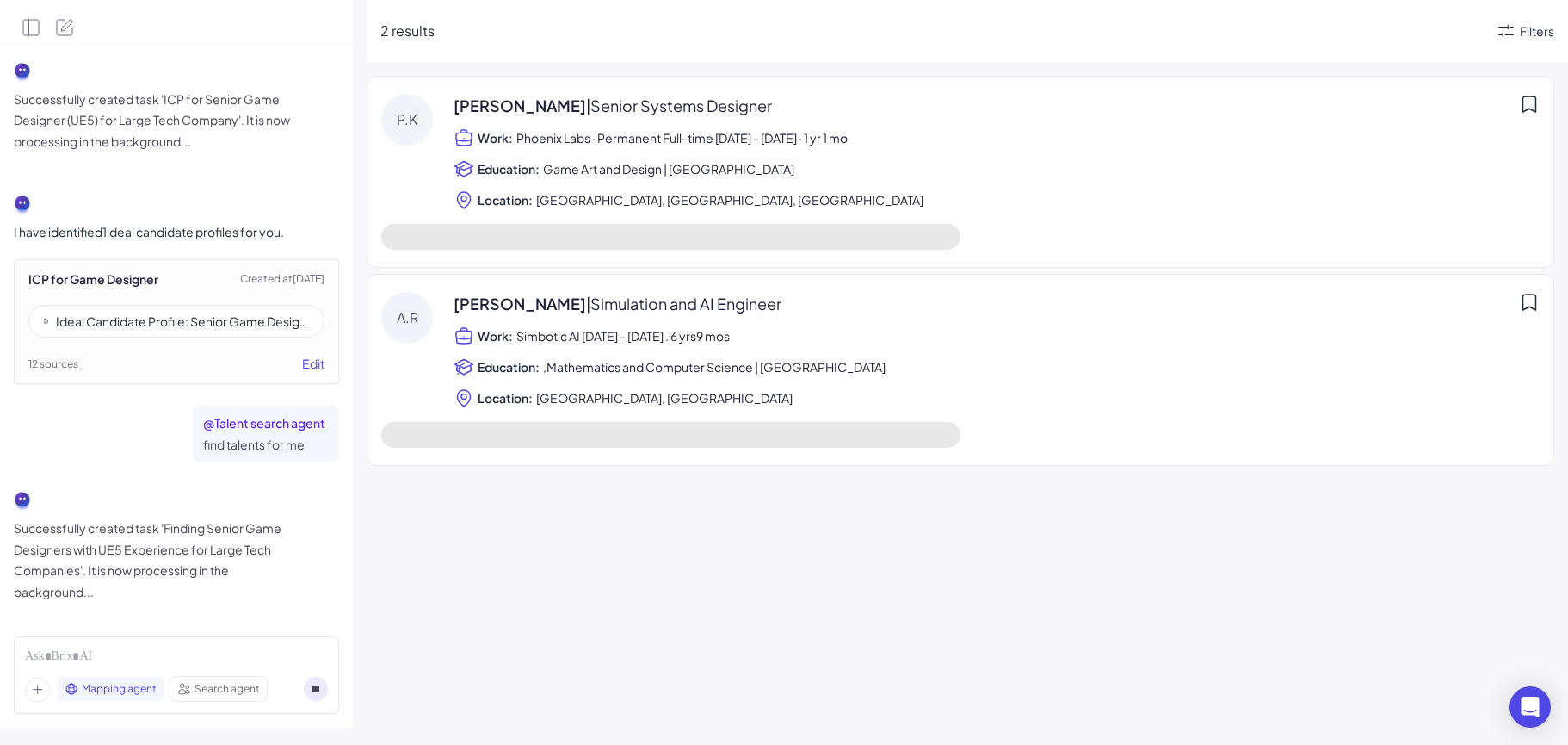
click at [216, 312] on div "Ideal Candidate Profile: Senior Game Designer (Unreal Engine 5) – Large Public …" at bounding box center [182, 321] width 254 height 18
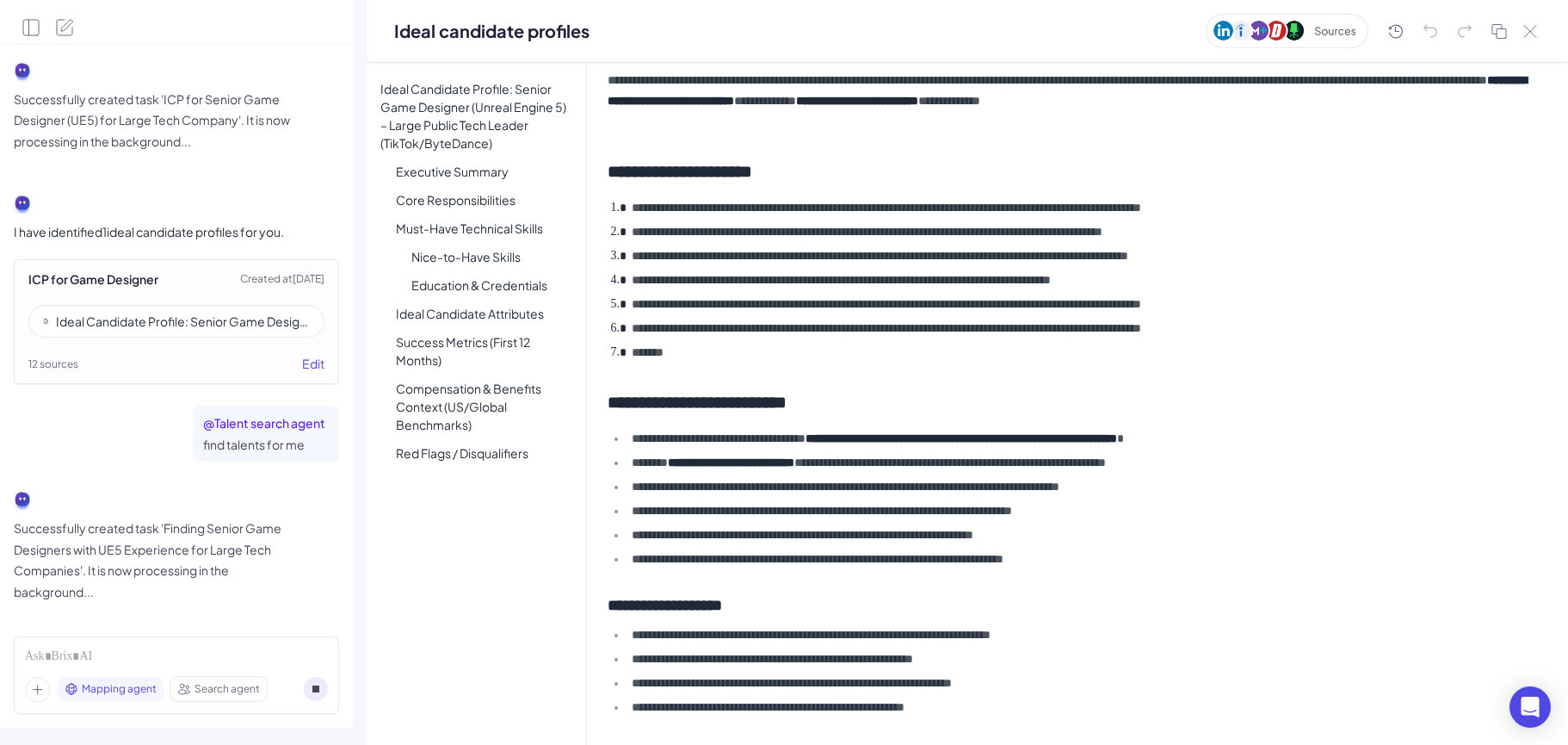
scroll to position [0, 0]
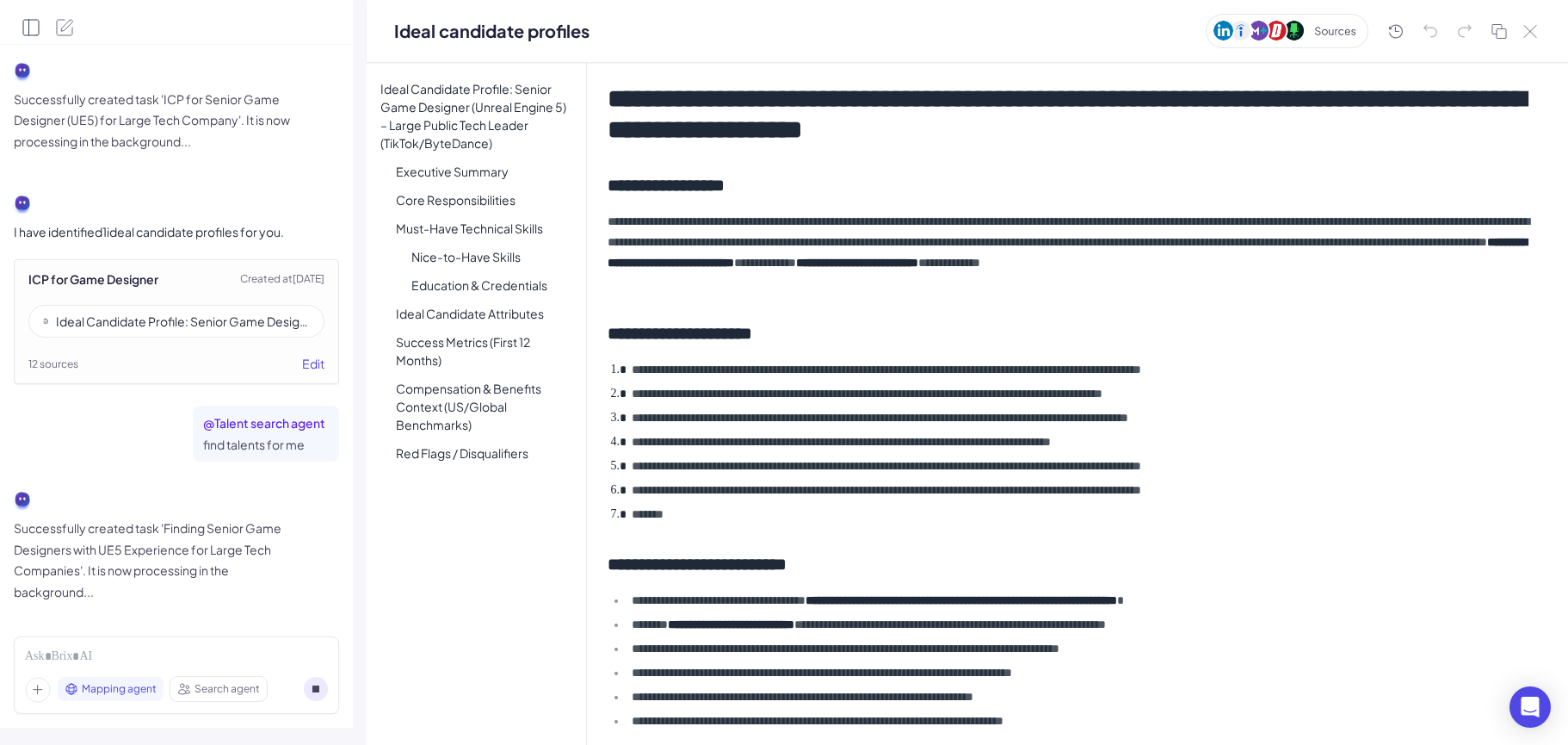
click at [22, 31] on icon "Open Side Panel" at bounding box center [31, 28] width 20 height 20
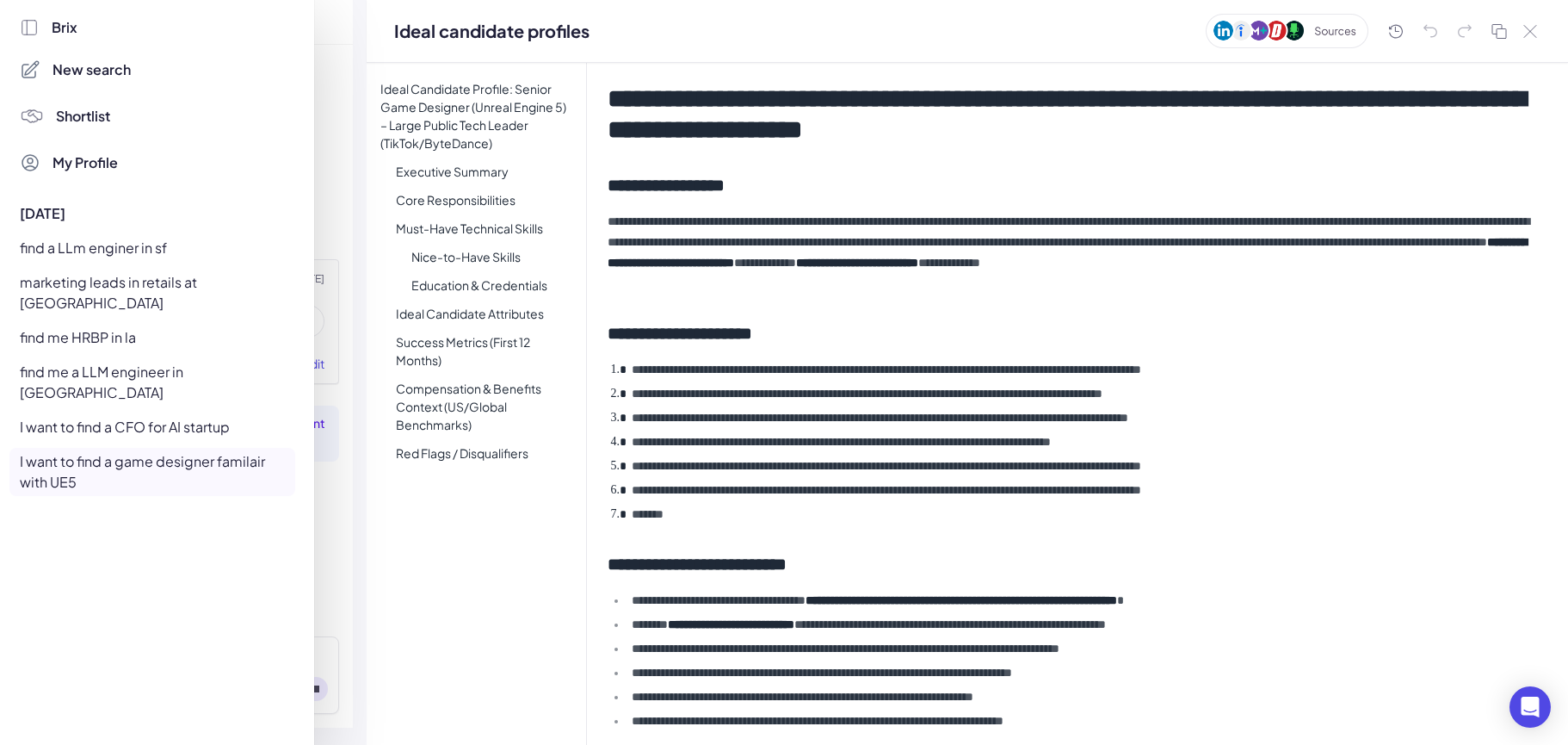
click at [116, 252] on div "find a LLm enginer in sf" at bounding box center [152, 248] width 286 height 28
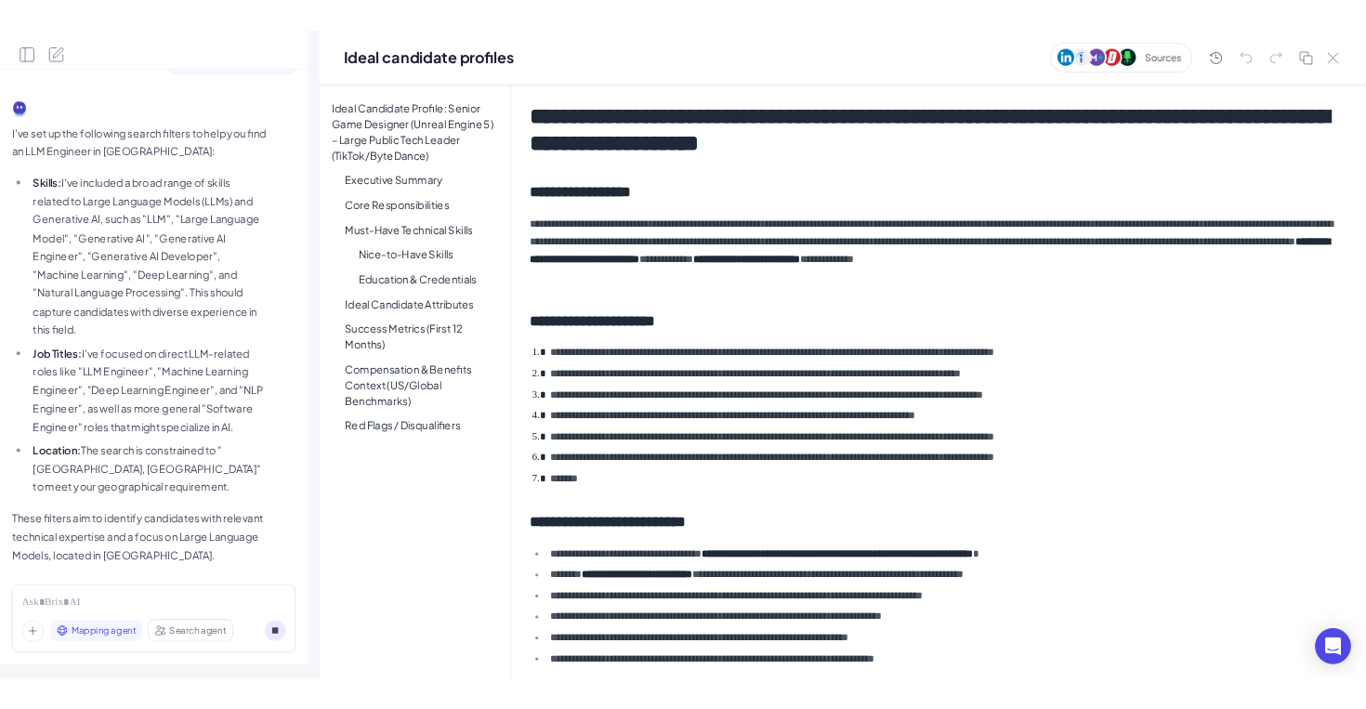
scroll to position [1623, 0]
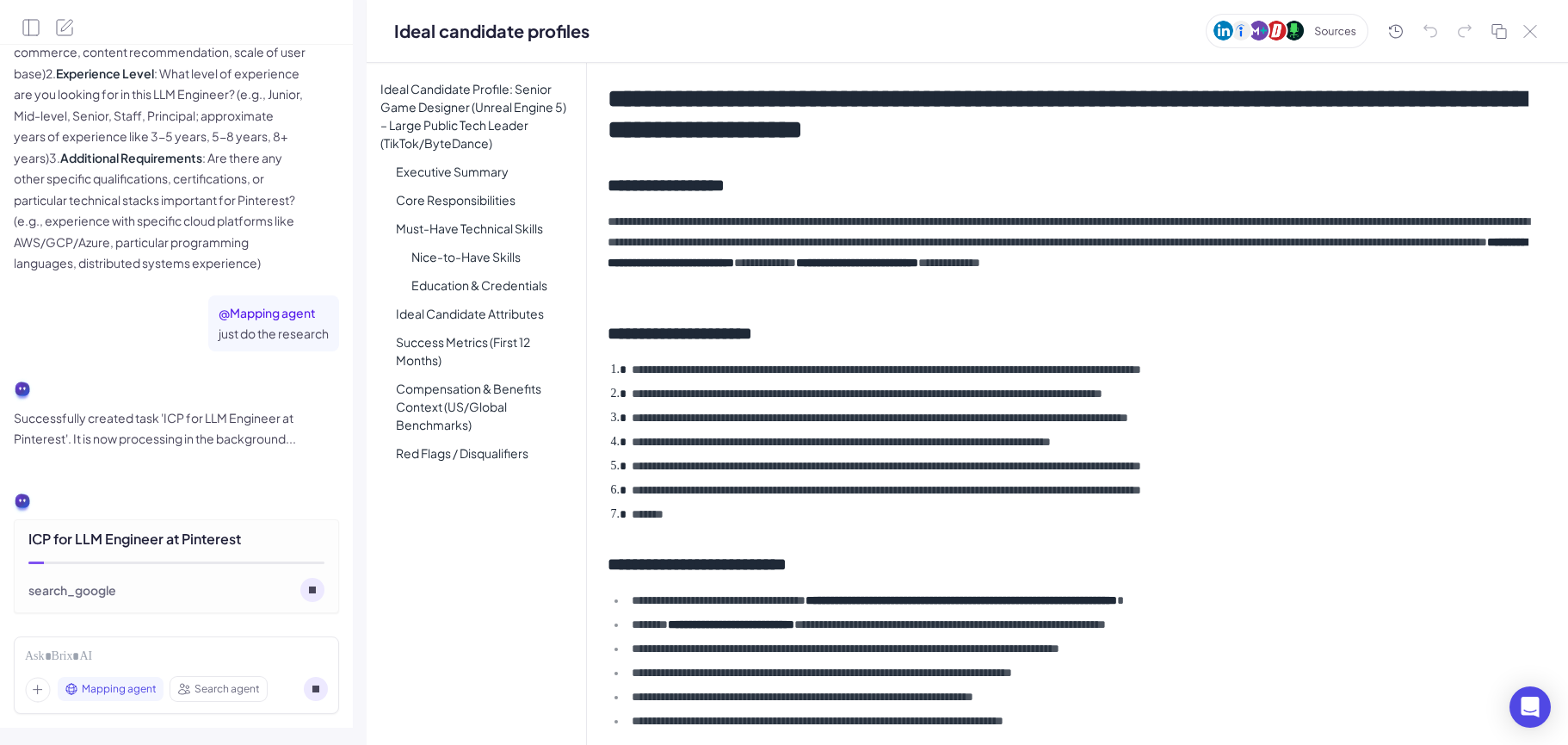
click at [1535, 43] on div at bounding box center [1461, 32] width 158 height 29
click at [1529, 27] on icon at bounding box center [1530, 32] width 14 height 13
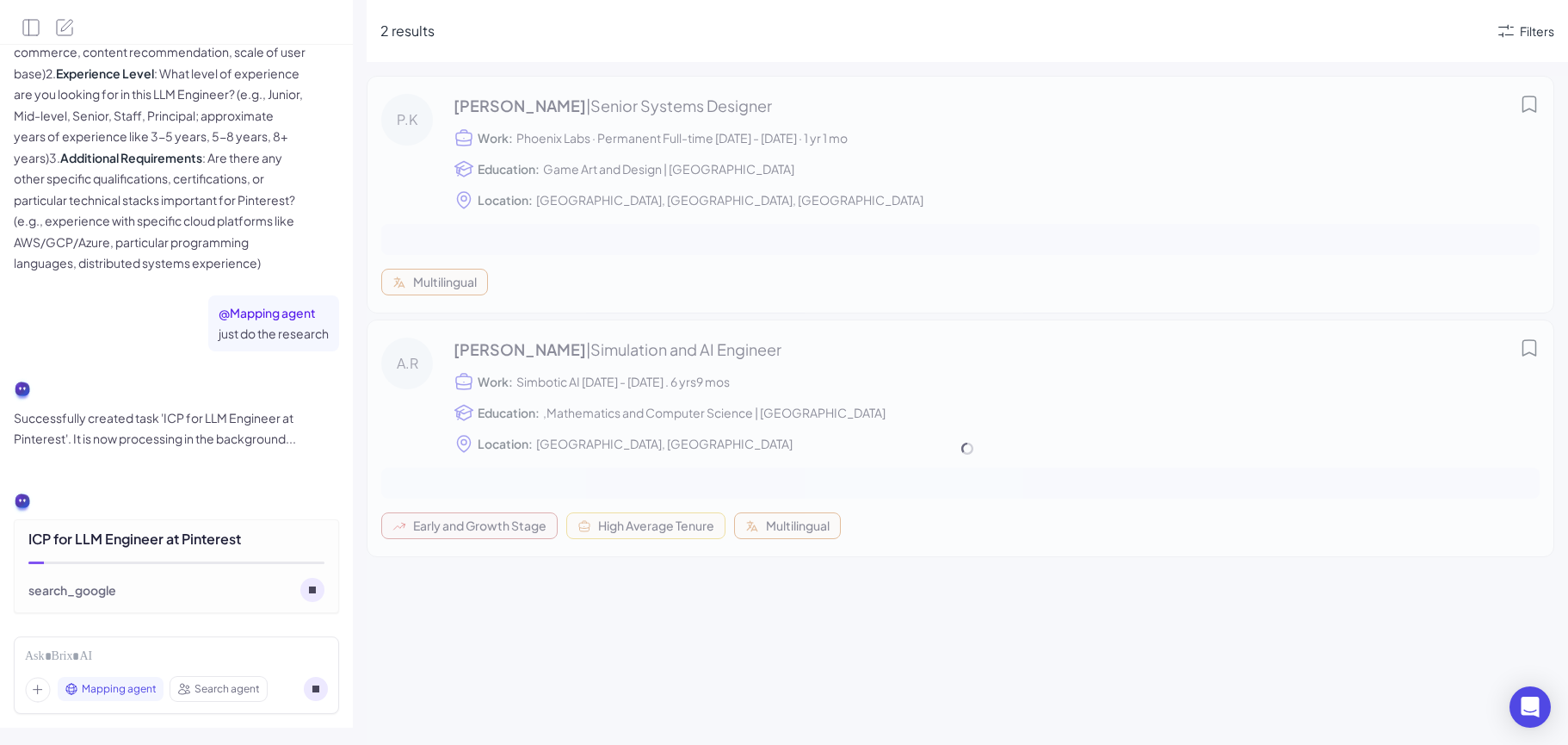
click at [19, 43] on div at bounding box center [176, 22] width 353 height 44
click at [28, 37] on div at bounding box center [176, 22] width 353 height 44
click at [25, 27] on icon "Open Side Panel" at bounding box center [31, 28] width 20 height 20
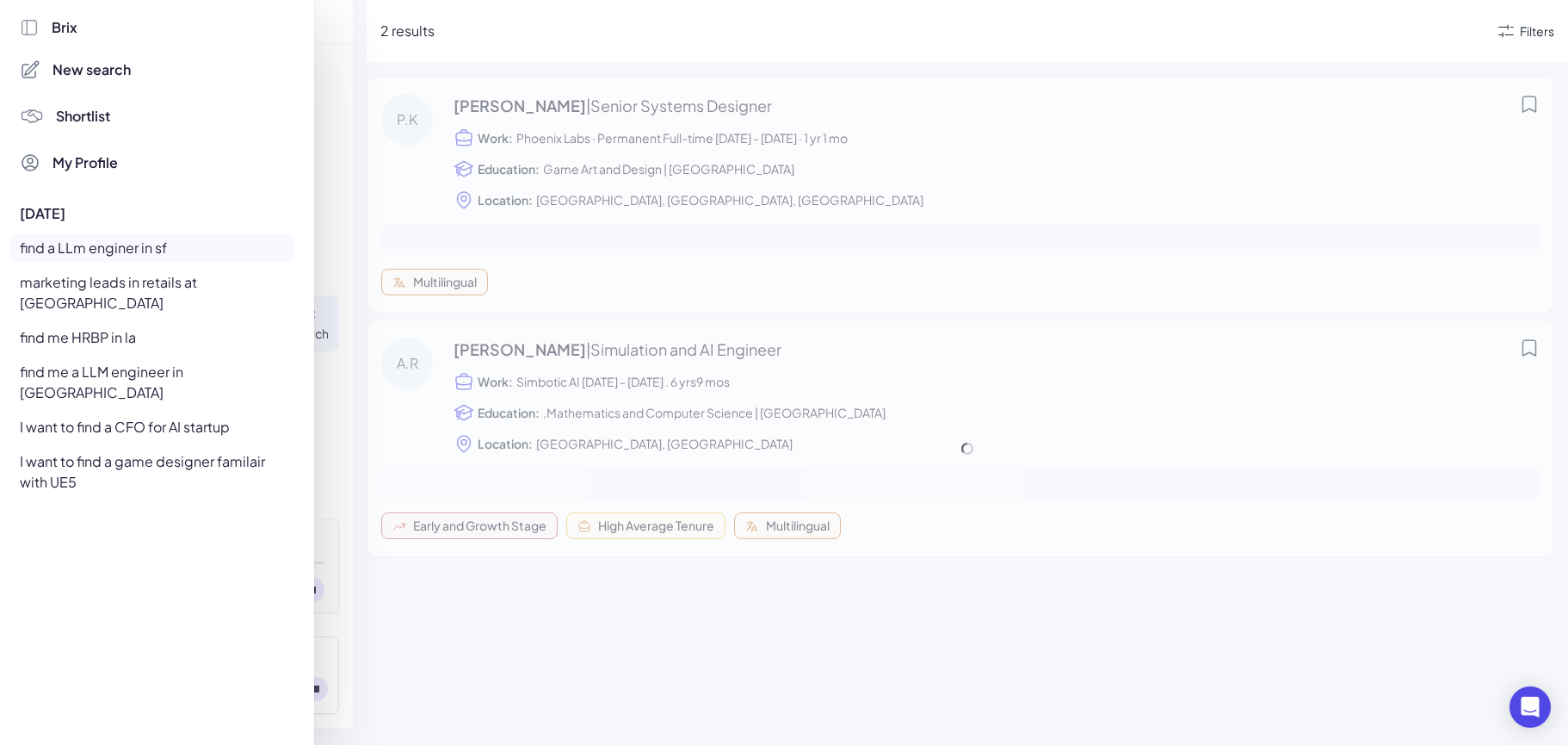
click at [101, 113] on span "Shortlist" at bounding box center [82, 116] width 55 height 20
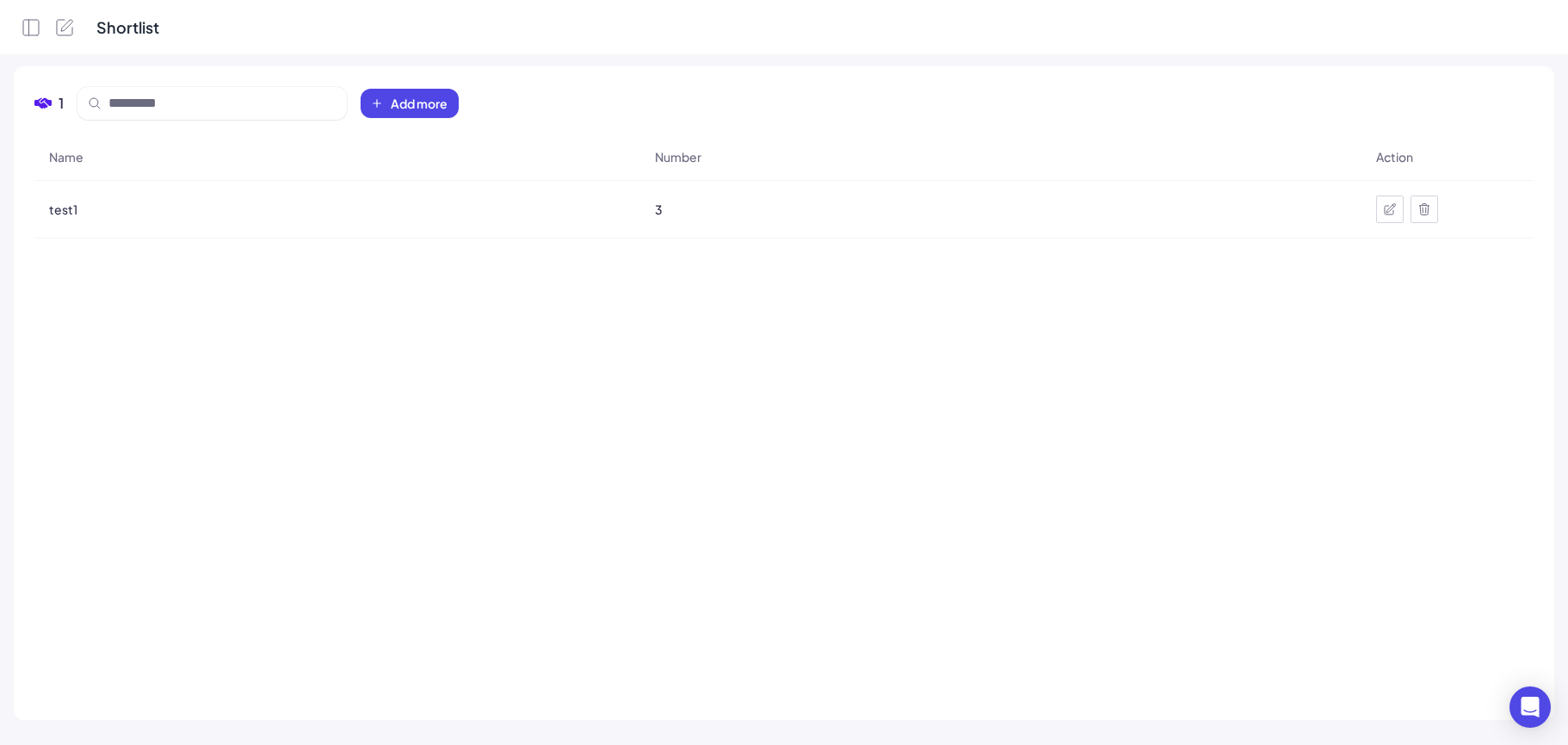
click at [89, 224] on div "test1" at bounding box center [337, 209] width 604 height 48
click at [69, 213] on span "test1" at bounding box center [63, 209] width 29 height 18
